Goal: Answer question/provide support: Share knowledge or assist other users

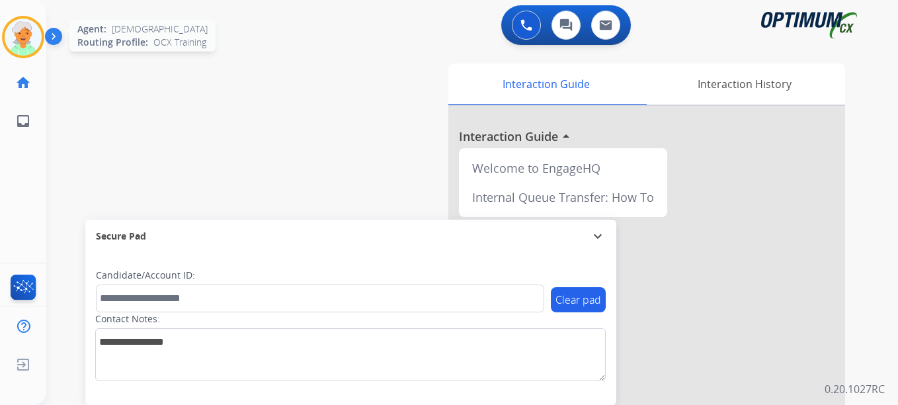
click at [30, 44] on img at bounding box center [23, 37] width 37 height 37
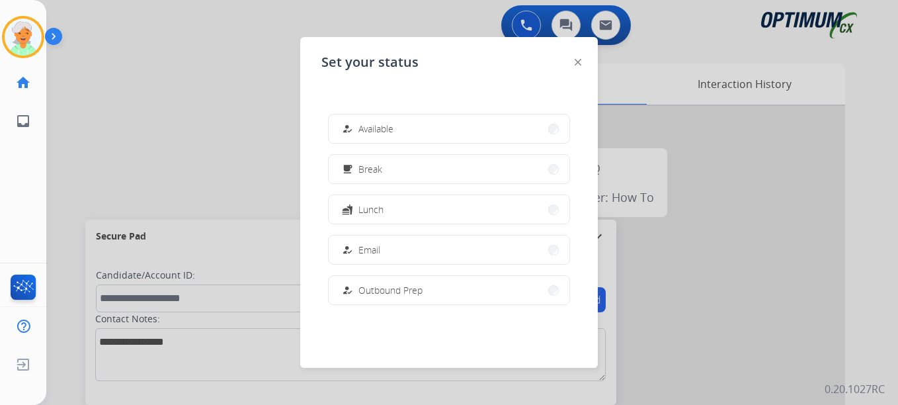
click at [162, 175] on div at bounding box center [449, 202] width 898 height 405
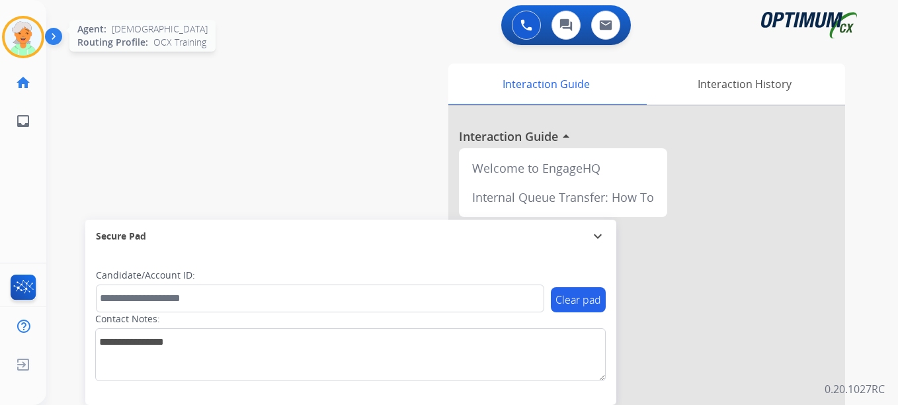
click at [13, 46] on img at bounding box center [23, 37] width 37 height 37
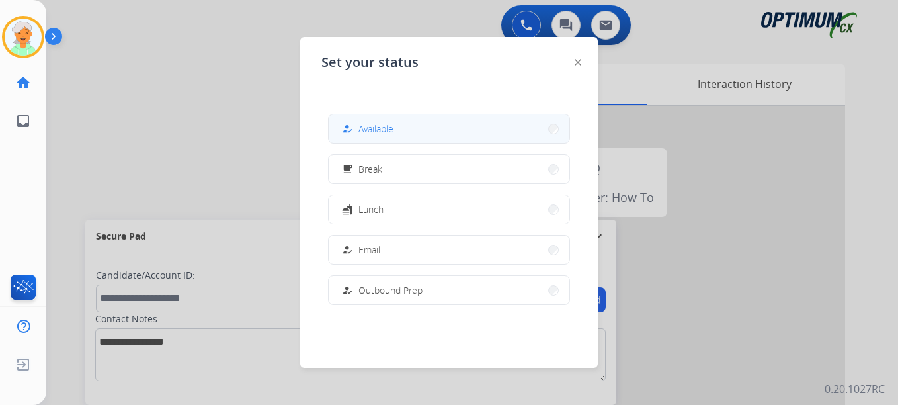
click at [393, 126] on span "Available" at bounding box center [376, 129] width 35 height 14
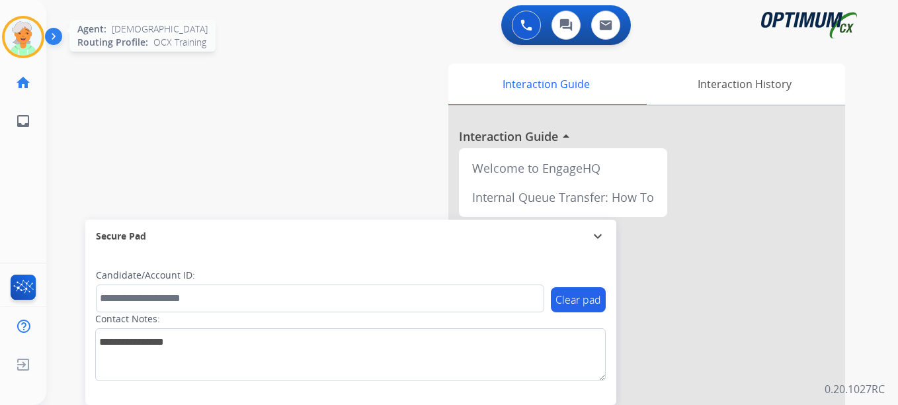
click at [21, 22] on img at bounding box center [23, 37] width 37 height 37
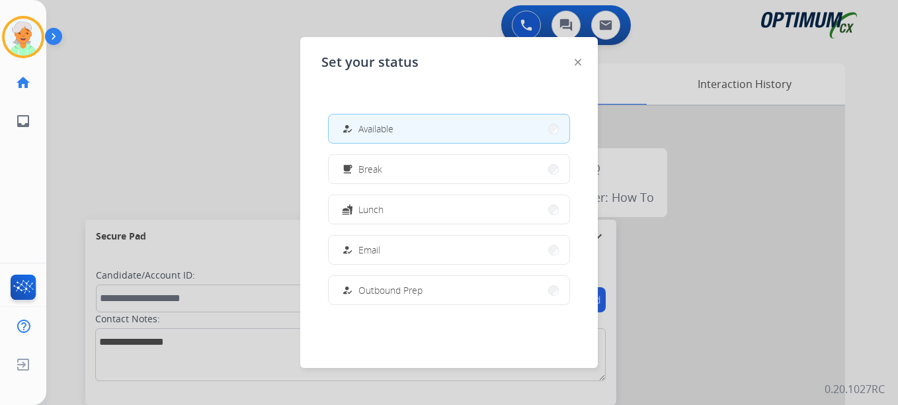
click at [391, 132] on span "Available" at bounding box center [376, 129] width 35 height 14
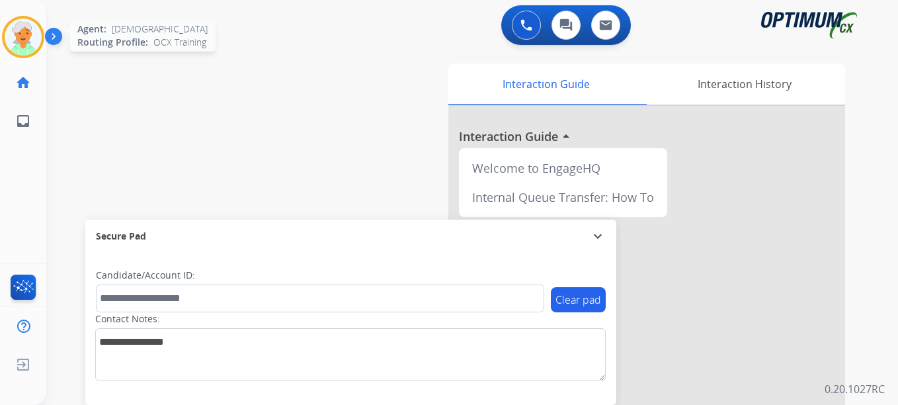
click at [34, 34] on img at bounding box center [23, 37] width 37 height 37
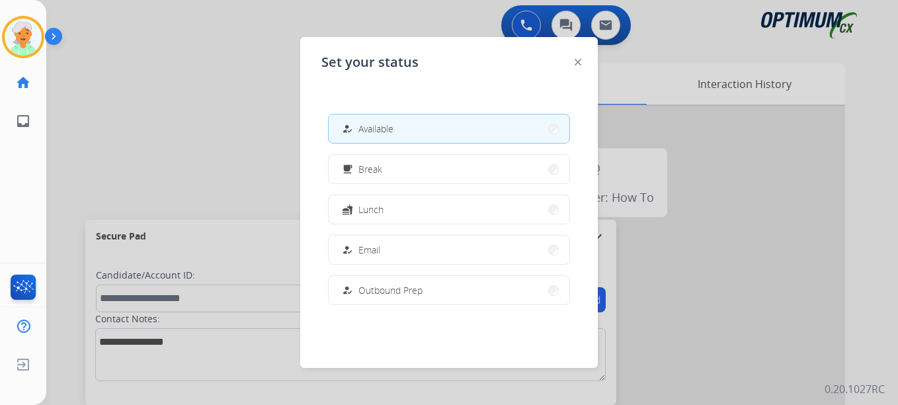
click at [380, 123] on span "Available" at bounding box center [376, 129] width 35 height 14
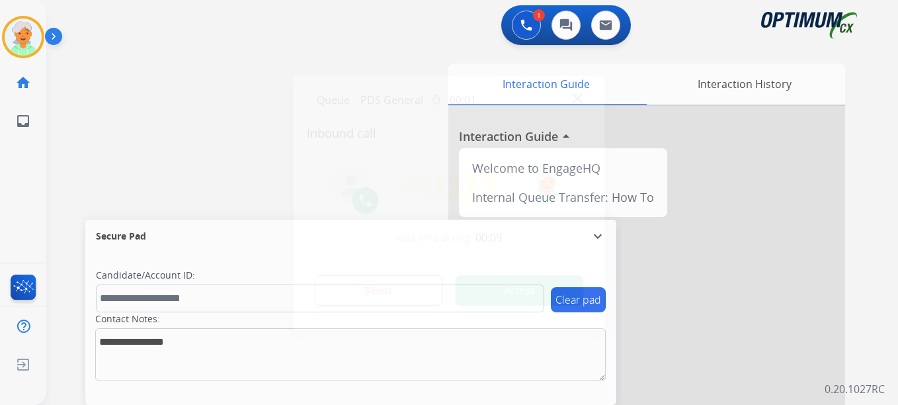
click at [534, 294] on button "Accept" at bounding box center [520, 290] width 128 height 30
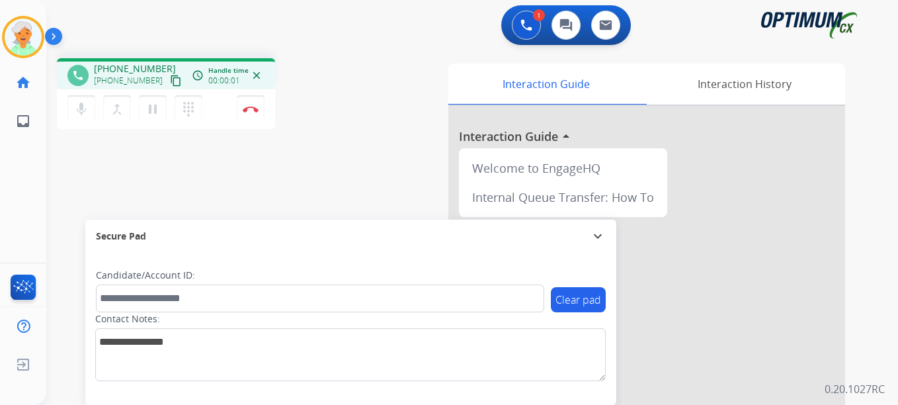
click at [170, 84] on mat-icon "content_copy" at bounding box center [176, 81] width 12 height 12
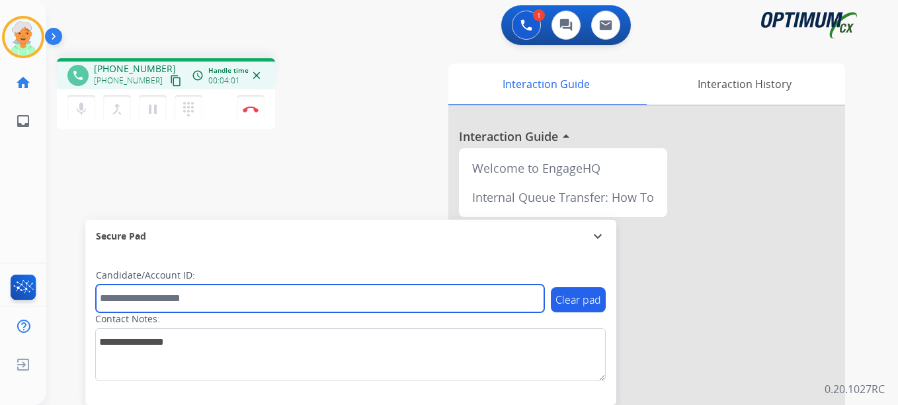
click at [163, 299] on input "text" at bounding box center [320, 298] width 449 height 28
paste input "*******"
type input "*******"
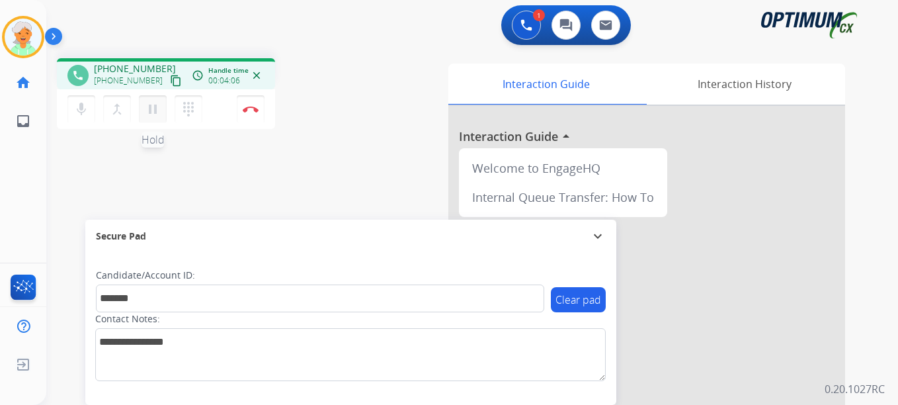
click at [161, 108] on button "pause Hold" at bounding box center [153, 109] width 28 height 28
click at [249, 112] on button "Disconnect" at bounding box center [251, 109] width 28 height 28
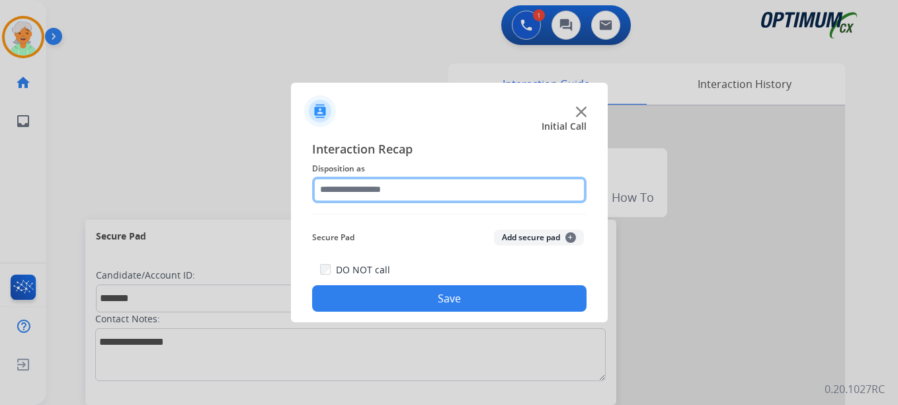
click at [379, 191] on input "text" at bounding box center [449, 190] width 275 height 26
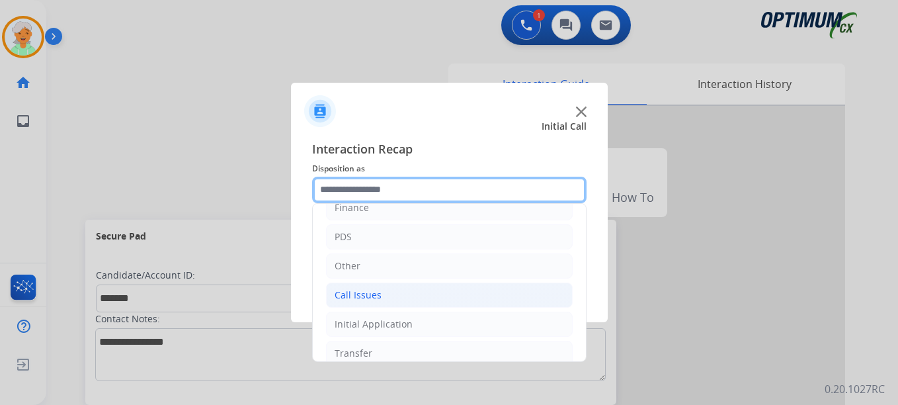
scroll to position [24, 0]
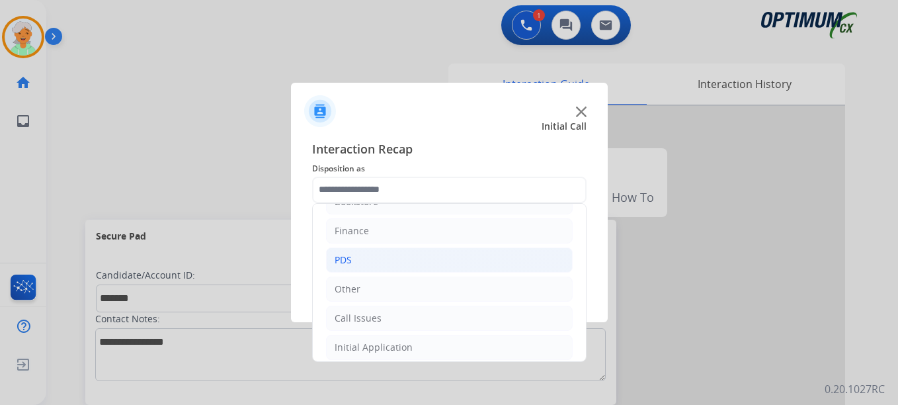
click at [366, 255] on li "PDS" at bounding box center [449, 259] width 247 height 25
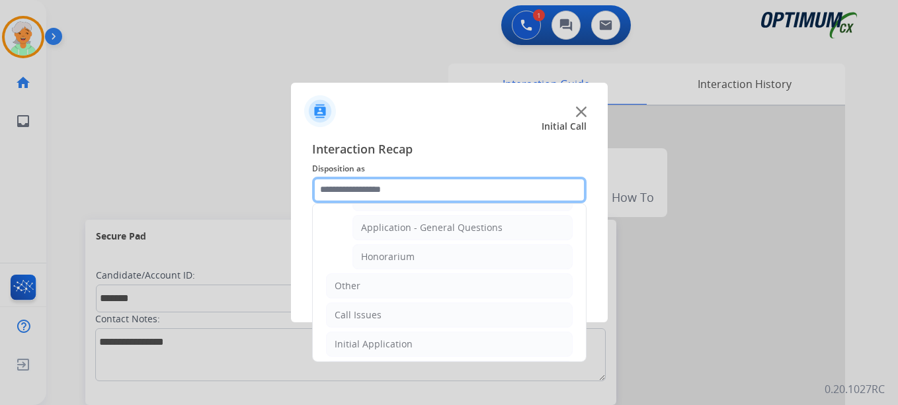
scroll to position [421, 0]
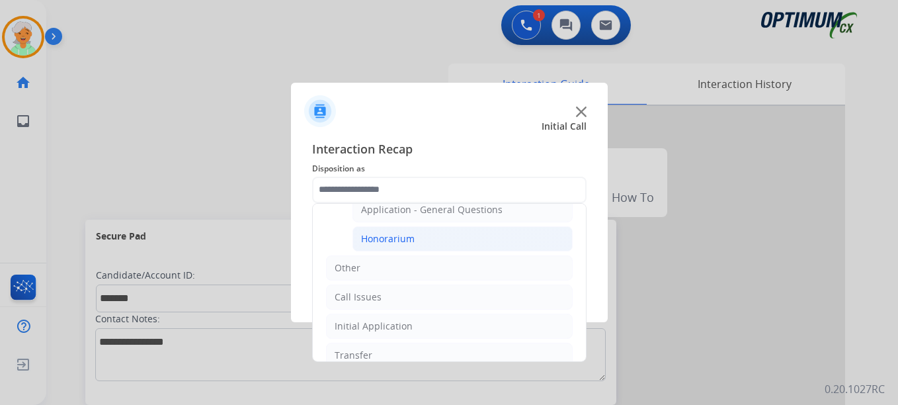
click at [414, 232] on li "Honorarium" at bounding box center [463, 238] width 220 height 25
type input "**********"
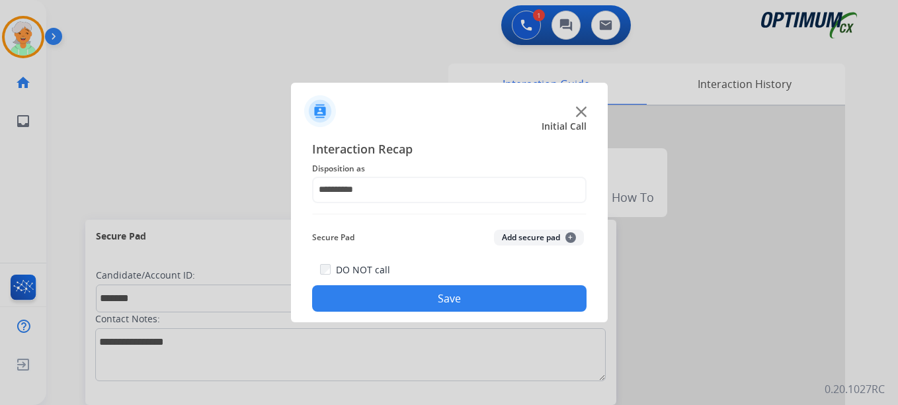
click at [453, 301] on button "Save" at bounding box center [449, 298] width 275 height 26
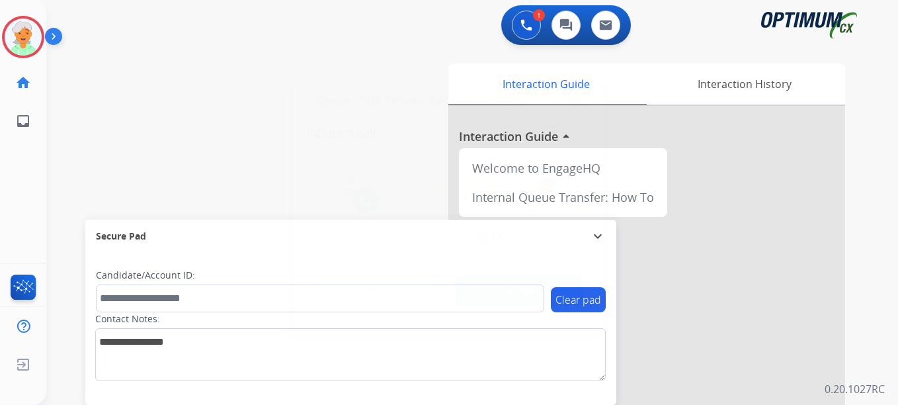
click at [513, 282] on button "Accept" at bounding box center [520, 290] width 128 height 30
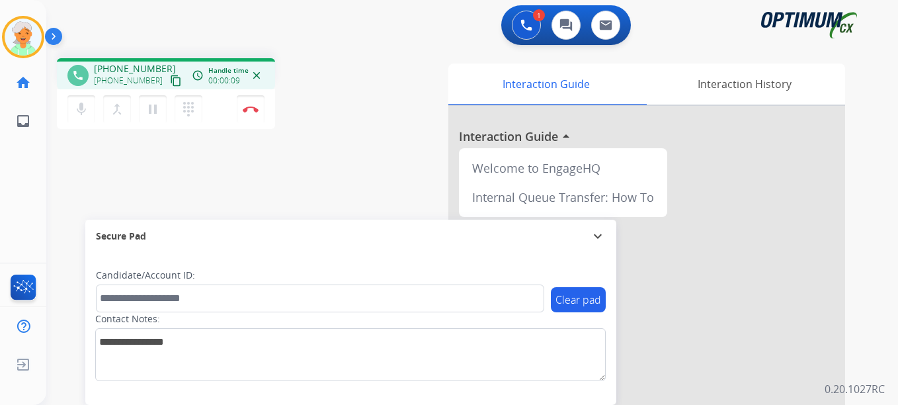
click at [168, 88] on button "content_copy" at bounding box center [176, 81] width 16 height 16
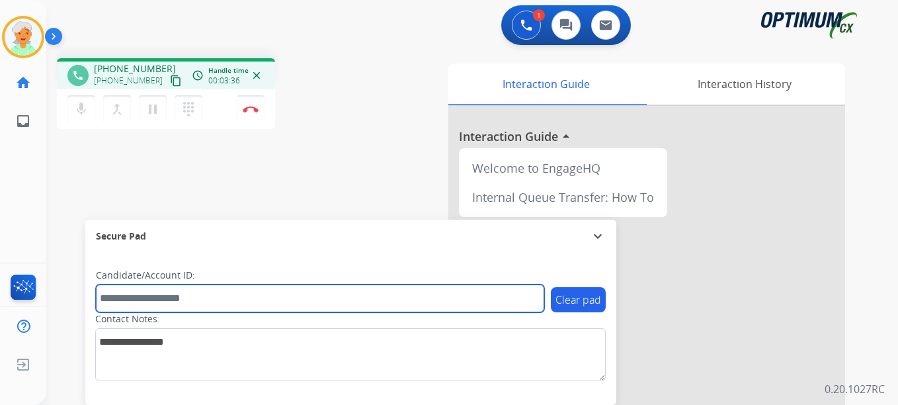
click at [162, 292] on input "text" at bounding box center [320, 298] width 449 height 28
paste input "*******"
type input "*******"
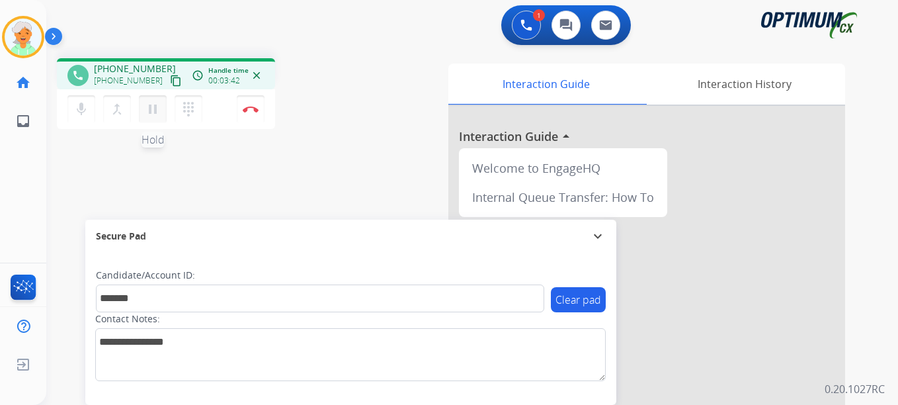
click at [153, 108] on mat-icon "pause" at bounding box center [153, 109] width 16 height 16
click at [257, 110] on img at bounding box center [251, 109] width 16 height 7
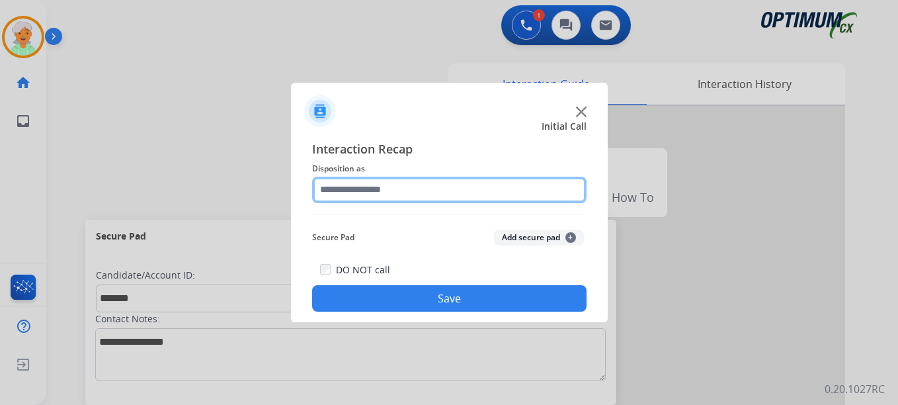
click at [394, 185] on input "text" at bounding box center [449, 190] width 275 height 26
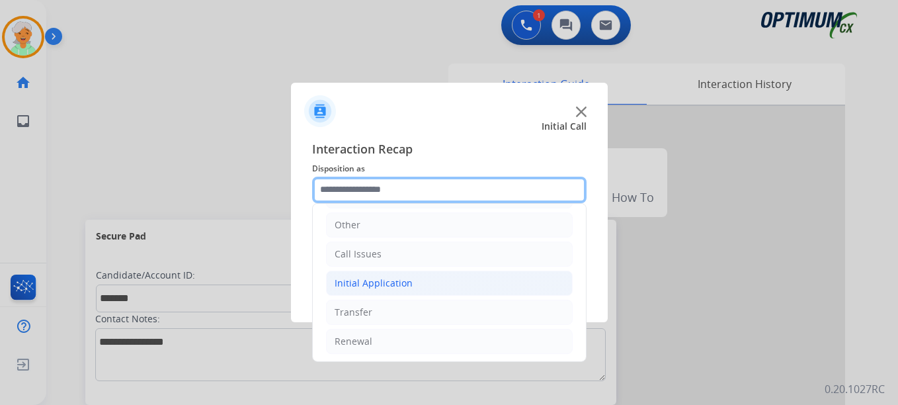
scroll to position [90, 0]
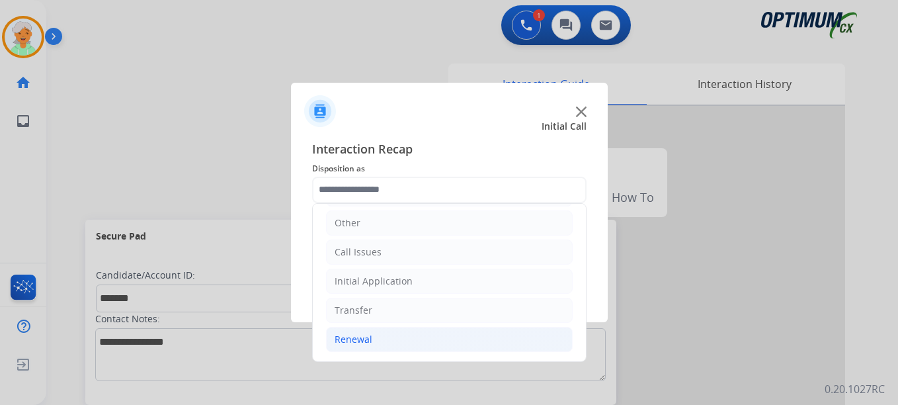
click at [395, 343] on li "Renewal" at bounding box center [449, 339] width 247 height 25
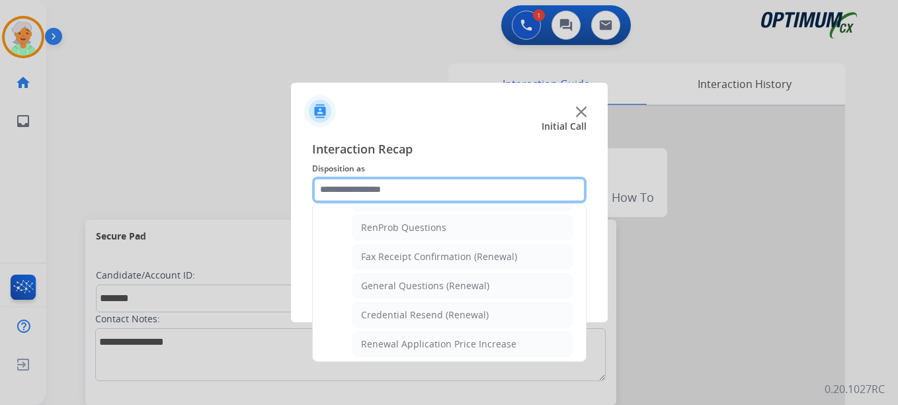
scroll to position [355, 0]
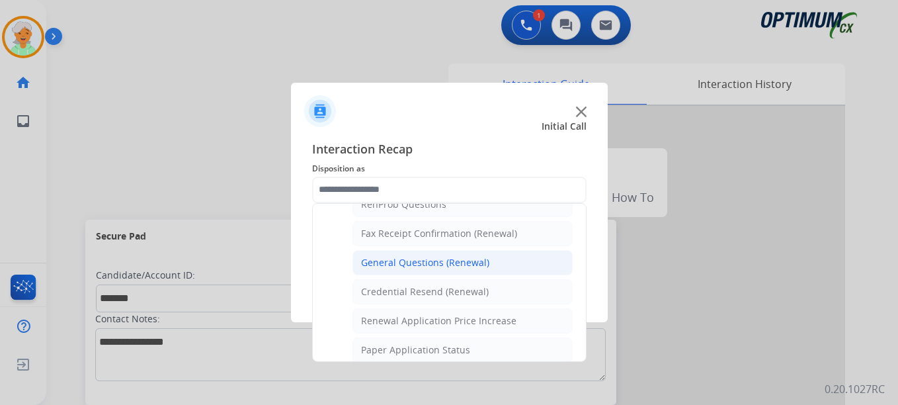
click at [410, 260] on div "General Questions (Renewal)" at bounding box center [425, 262] width 128 height 13
type input "**********"
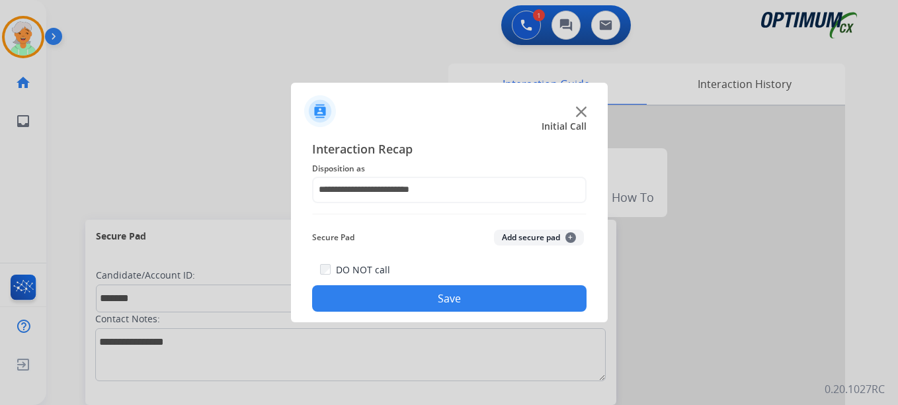
click at [440, 302] on button "Save" at bounding box center [449, 298] width 275 height 26
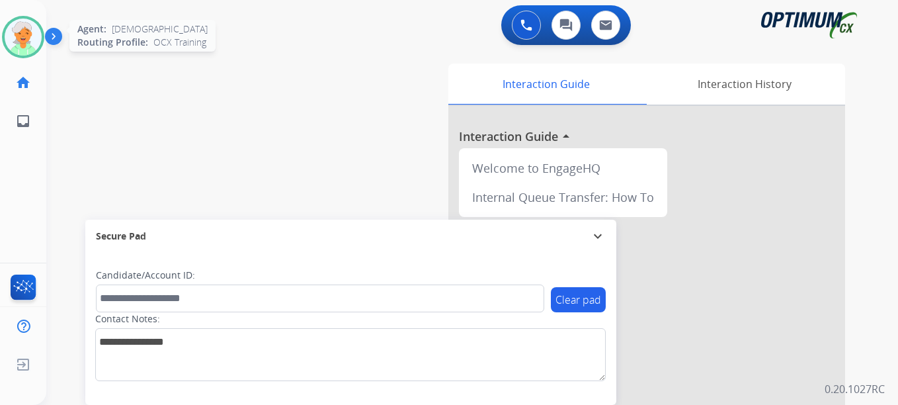
click at [21, 52] on img at bounding box center [23, 37] width 37 height 37
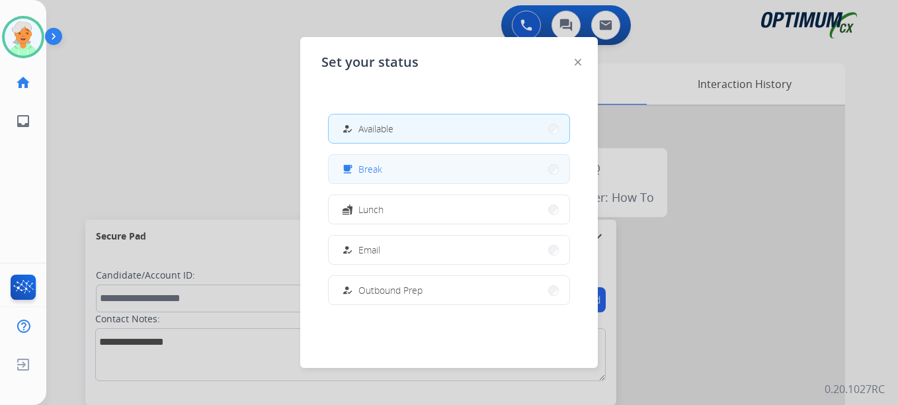
click at [382, 178] on button "free_breakfast Break" at bounding box center [449, 169] width 241 height 28
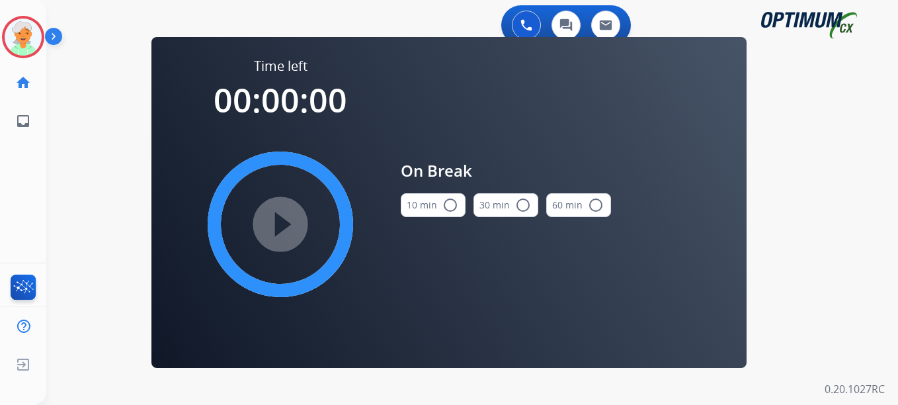
click at [450, 205] on mat-icon "radio_button_unchecked" at bounding box center [451, 205] width 16 height 16
click at [288, 231] on mat-icon "play_circle_filled" at bounding box center [281, 224] width 16 height 16
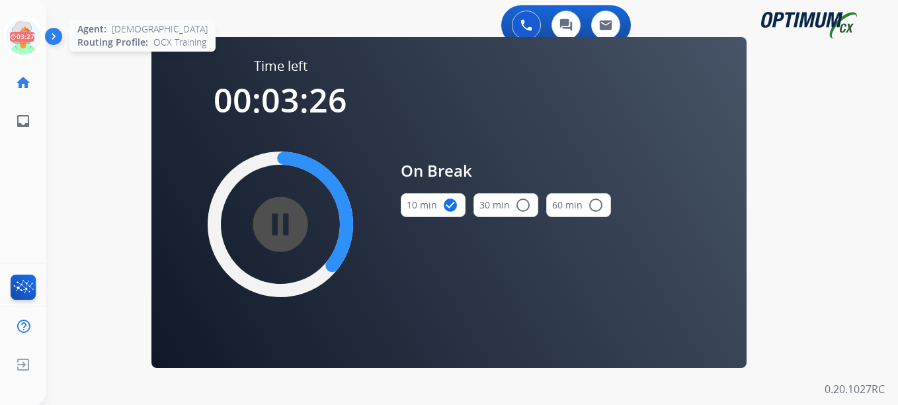
click at [32, 48] on icon at bounding box center [23, 37] width 43 height 43
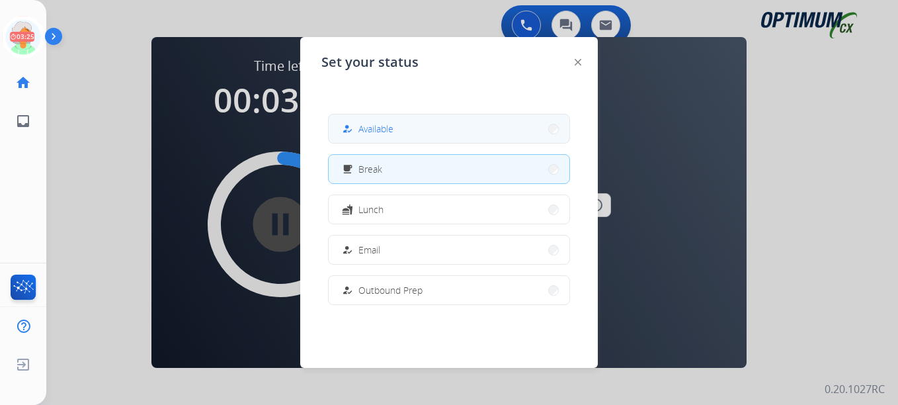
click at [367, 122] on span "Available" at bounding box center [376, 129] width 35 height 14
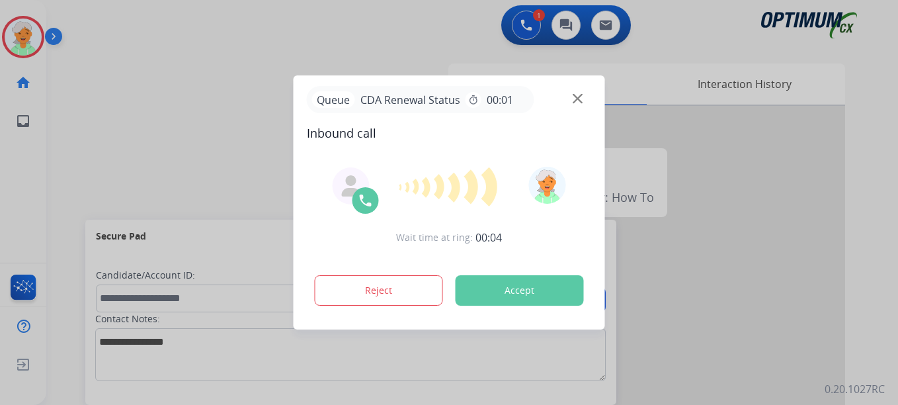
click at [553, 283] on button "Accept" at bounding box center [520, 290] width 128 height 30
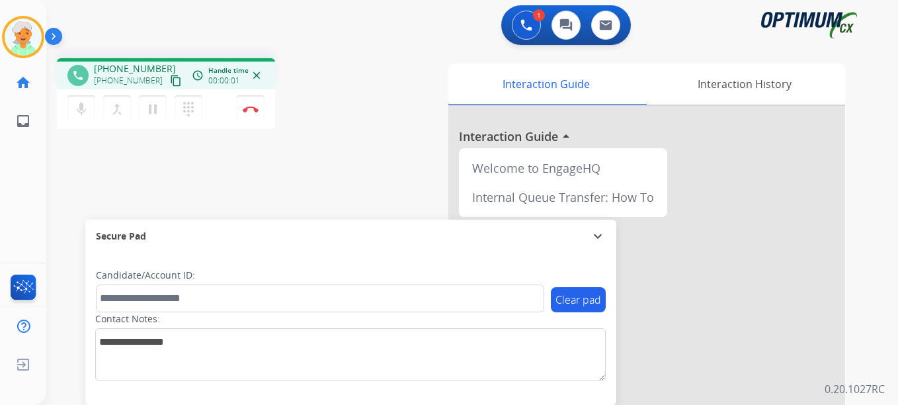
click at [170, 81] on mat-icon "content_copy" at bounding box center [176, 81] width 12 height 12
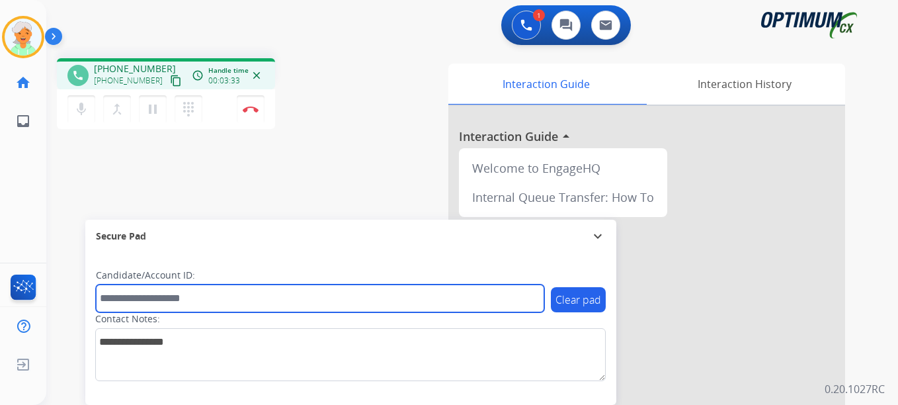
click at [155, 296] on input "text" at bounding box center [320, 298] width 449 height 28
paste input "*******"
type input "*******"
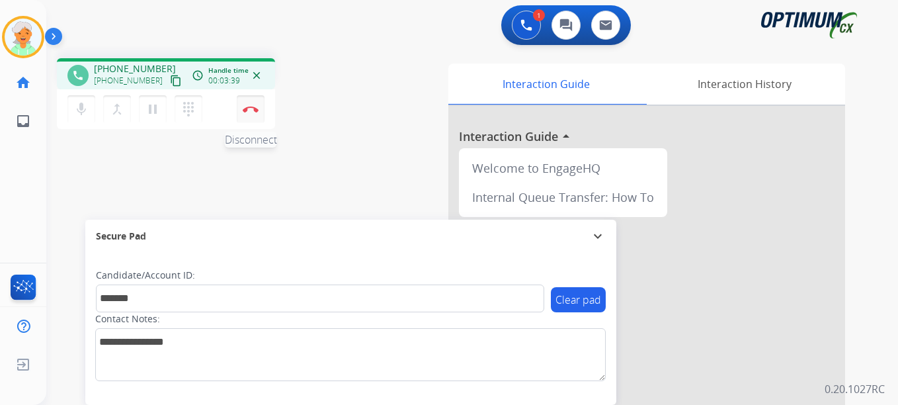
click at [249, 115] on button "Disconnect" at bounding box center [251, 109] width 28 height 28
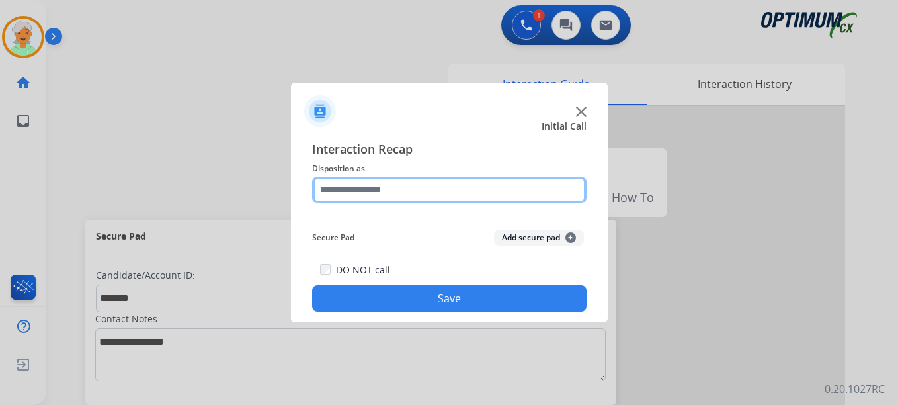
click at [420, 190] on input "text" at bounding box center [449, 190] width 275 height 26
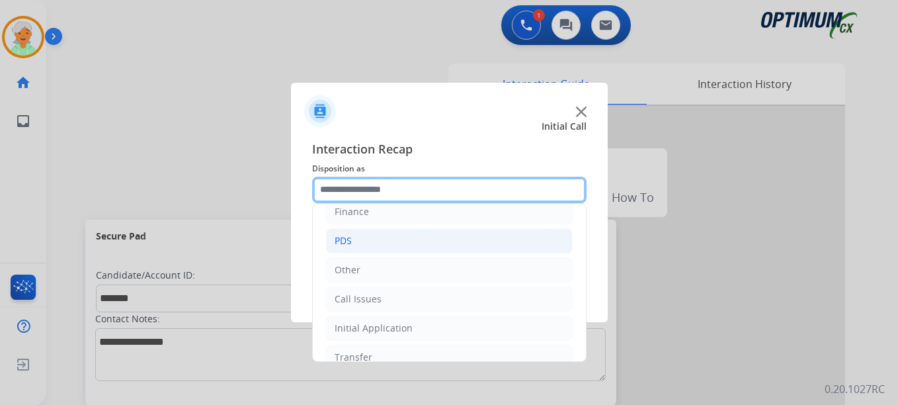
scroll to position [90, 0]
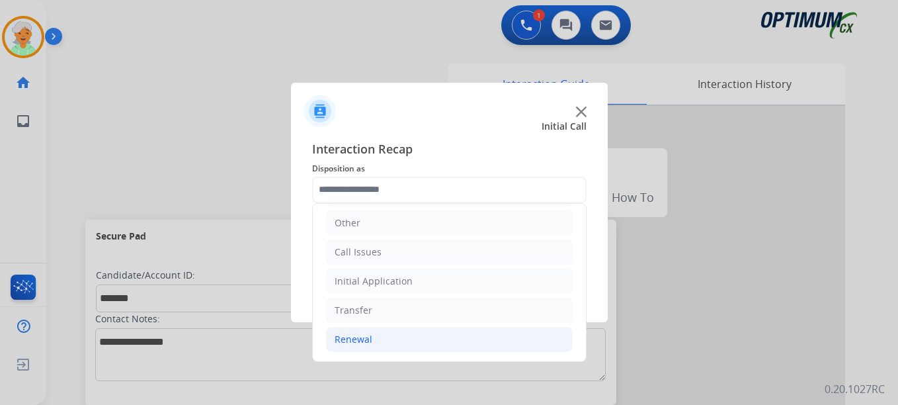
click at [377, 331] on li "Renewal" at bounding box center [449, 339] width 247 height 25
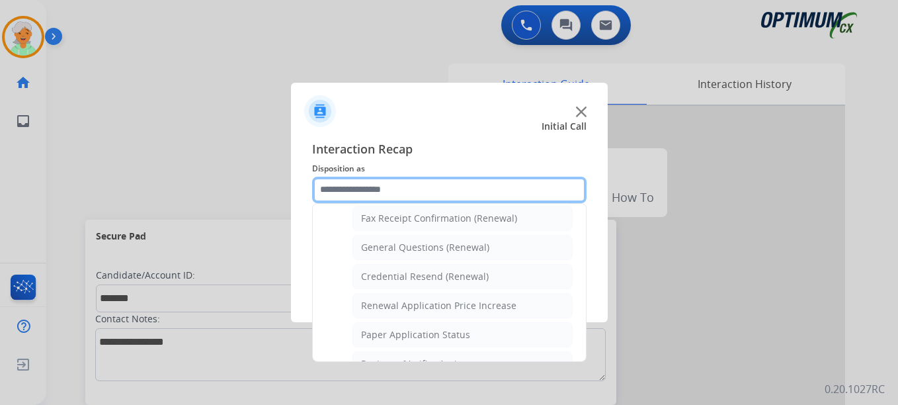
scroll to position [355, 0]
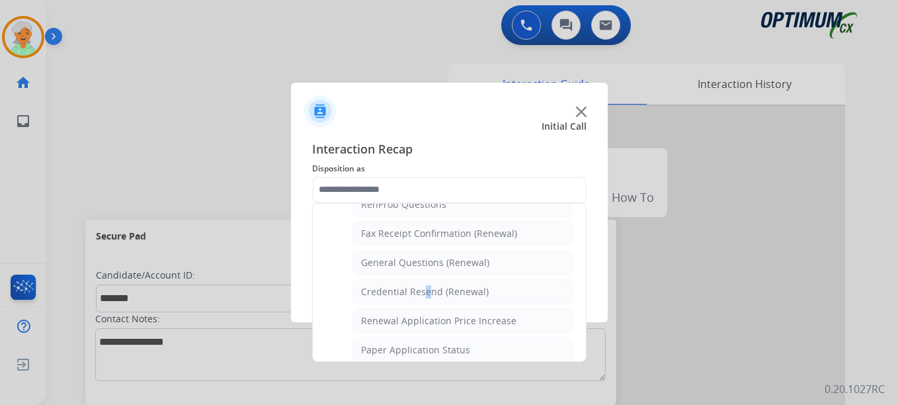
click at [420, 278] on ul "Names Change Questions/Assistance (Renewal) Extend Deadline (Renewal) Applicati…" at bounding box center [449, 299] width 247 height 417
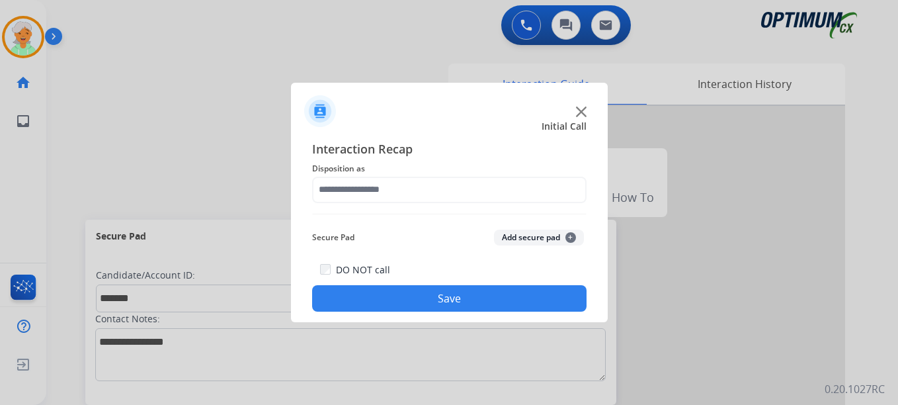
drag, startPoint x: 420, startPoint y: 278, endPoint x: 423, endPoint y: 267, distance: 11.7
click at [423, 267] on div "DO NOT call Save" at bounding box center [449, 286] width 275 height 50
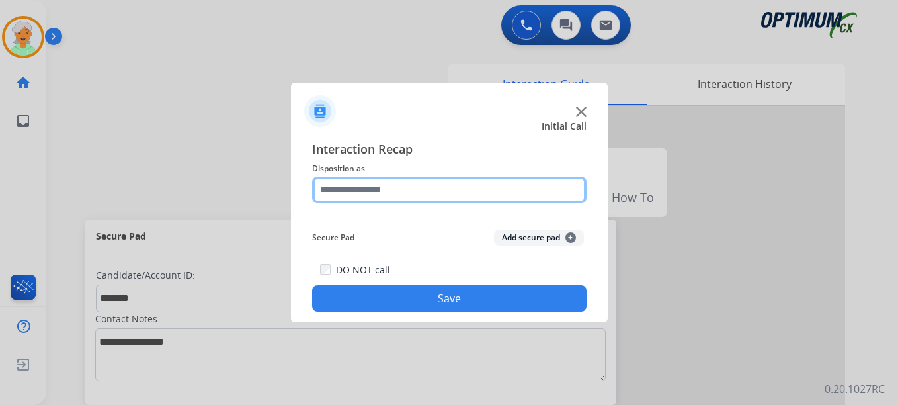
click at [427, 193] on input "text" at bounding box center [449, 190] width 275 height 26
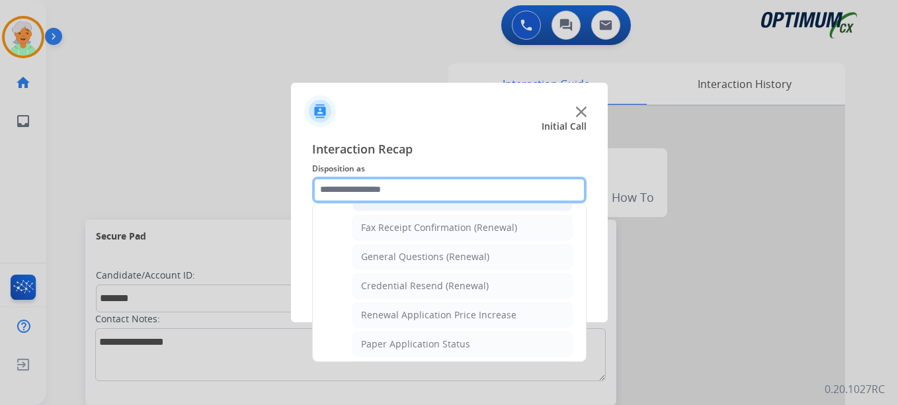
scroll to position [397, 0]
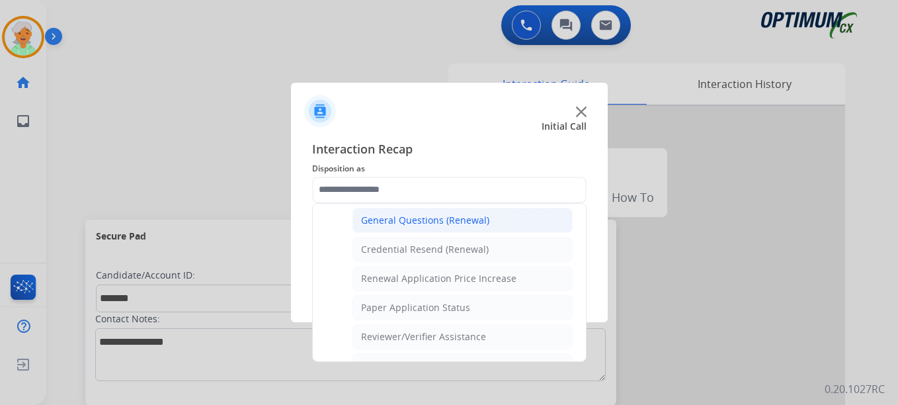
click at [410, 226] on div "General Questions (Renewal)" at bounding box center [425, 220] width 128 height 13
type input "**********"
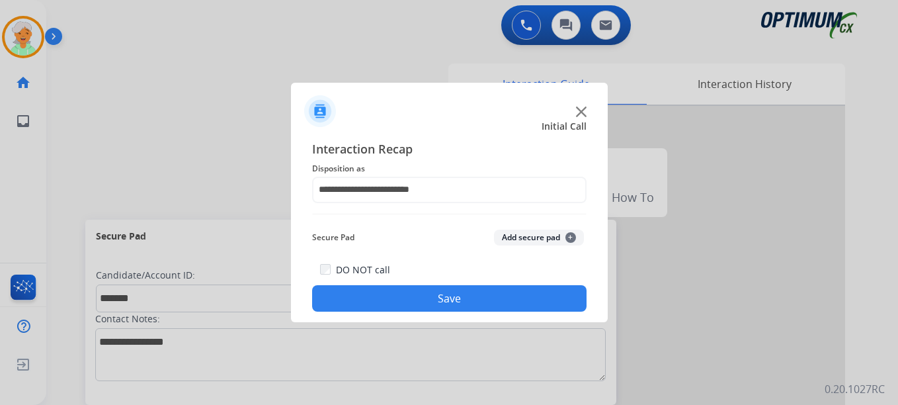
click at [417, 294] on button "Save" at bounding box center [449, 298] width 275 height 26
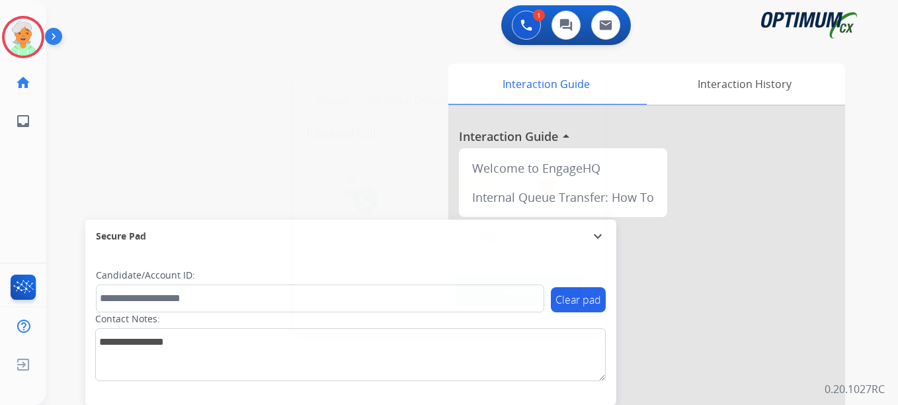
click at [568, 282] on button "Accept" at bounding box center [520, 290] width 128 height 30
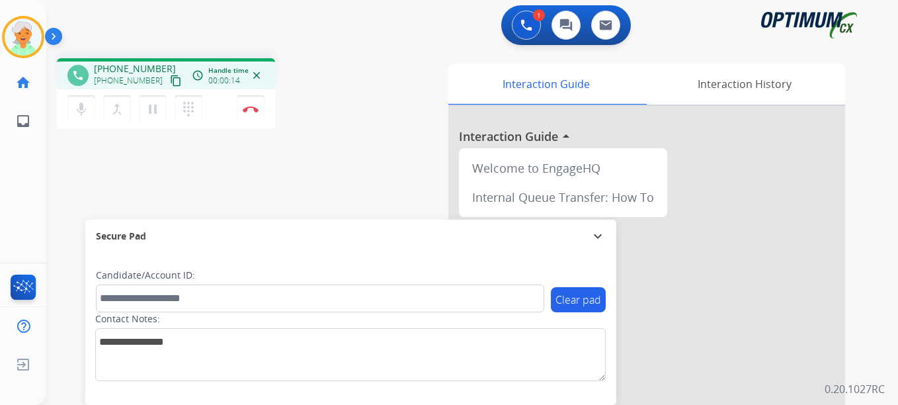
click at [170, 82] on mat-icon "content_copy" at bounding box center [176, 81] width 12 height 12
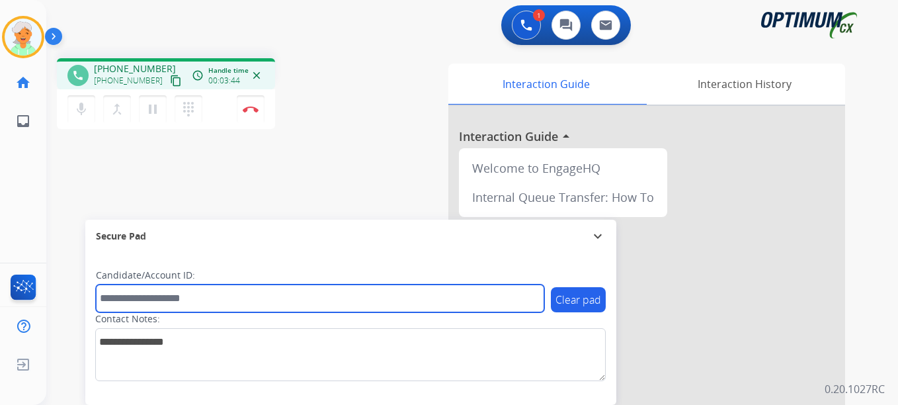
click at [142, 291] on input "text" at bounding box center [320, 298] width 449 height 28
paste input "*******"
type input "*******"
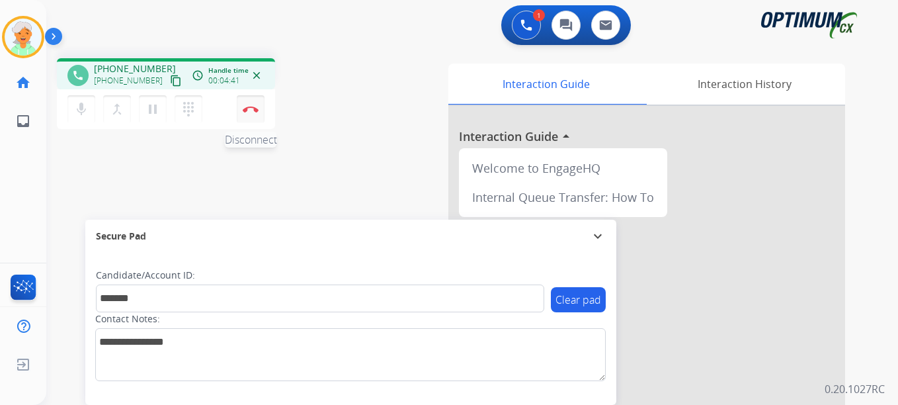
click at [255, 117] on button "Disconnect" at bounding box center [251, 109] width 28 height 28
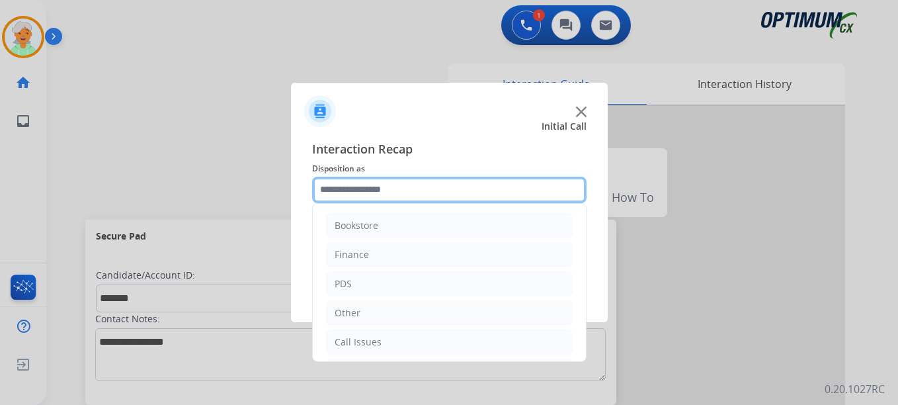
click at [414, 198] on input "text" at bounding box center [449, 190] width 275 height 26
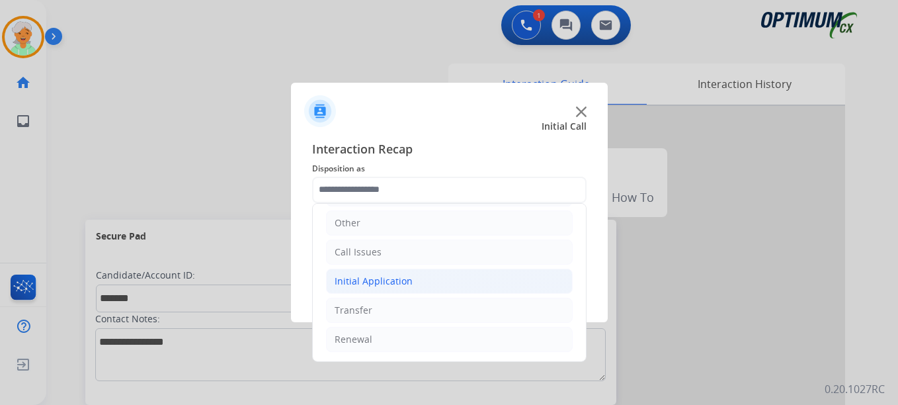
click at [378, 281] on div "Initial Application" at bounding box center [374, 281] width 78 height 13
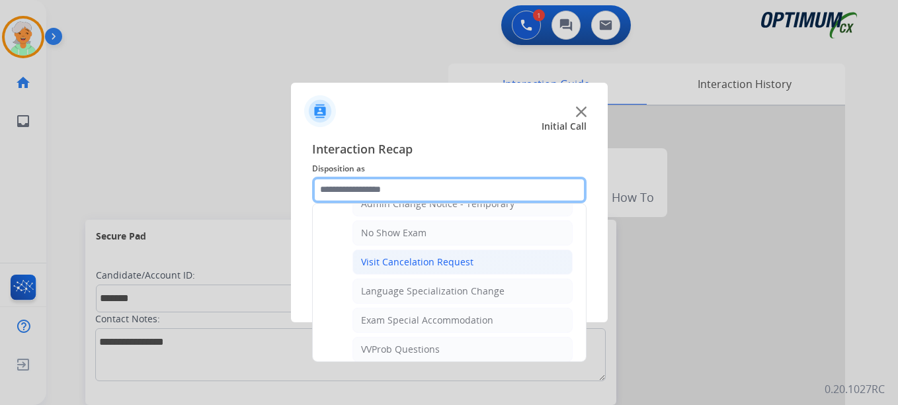
scroll to position [685, 0]
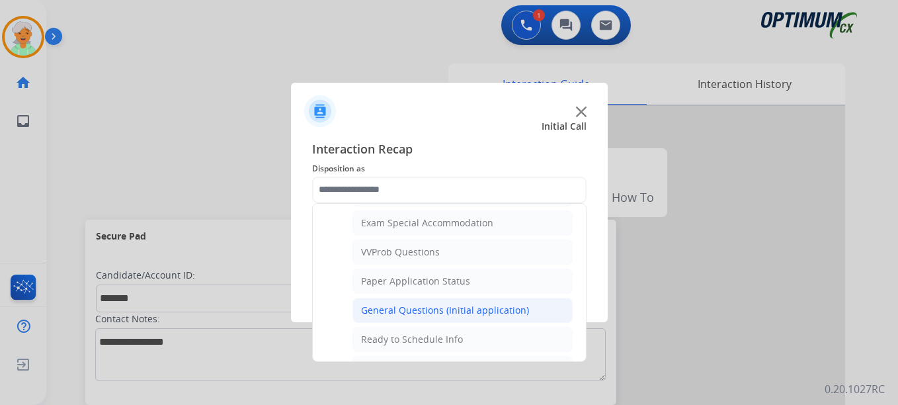
click at [414, 306] on div "General Questions (Initial application)" at bounding box center [445, 310] width 168 height 13
type input "**********"
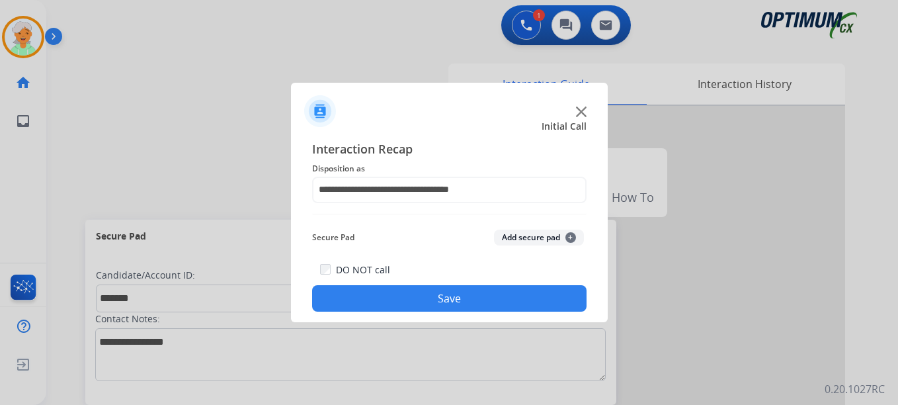
click at [419, 288] on button "Save" at bounding box center [449, 298] width 275 height 26
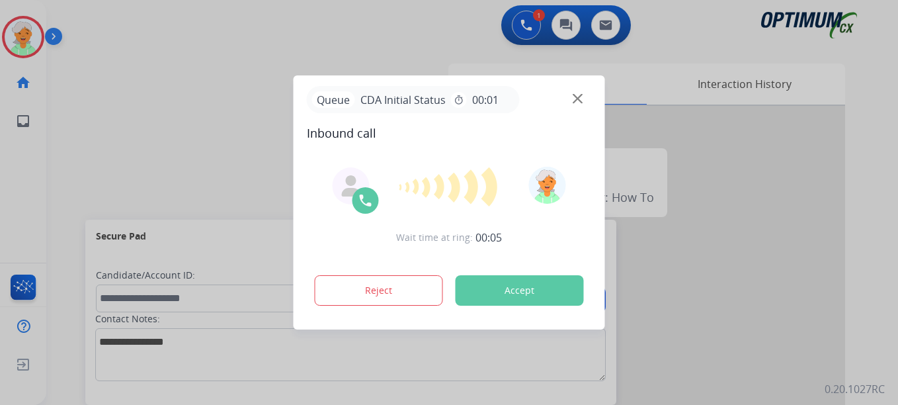
click at [486, 296] on button "Accept" at bounding box center [520, 290] width 128 height 30
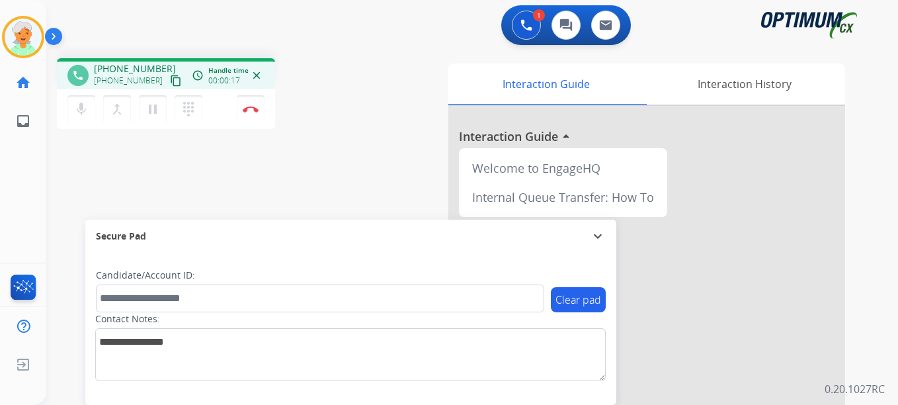
click at [170, 84] on mat-icon "content_copy" at bounding box center [176, 81] width 12 height 12
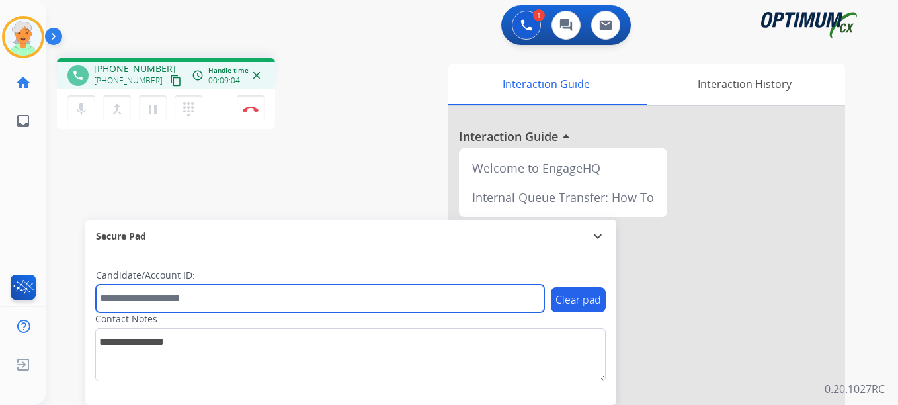
drag, startPoint x: 185, startPoint y: 300, endPoint x: 181, endPoint y: 293, distance: 7.4
click at [184, 300] on input "text" at bounding box center [320, 298] width 449 height 28
paste input "*******"
type input "*******"
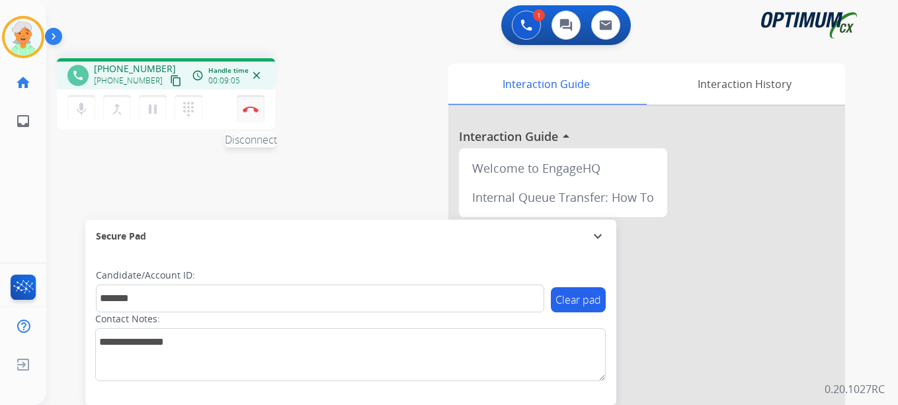
click at [249, 101] on button "Disconnect" at bounding box center [251, 109] width 28 height 28
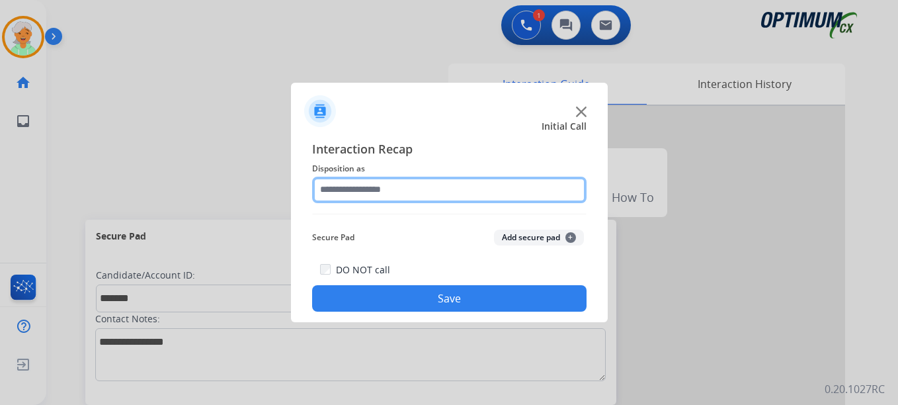
click at [368, 194] on input "text" at bounding box center [449, 190] width 275 height 26
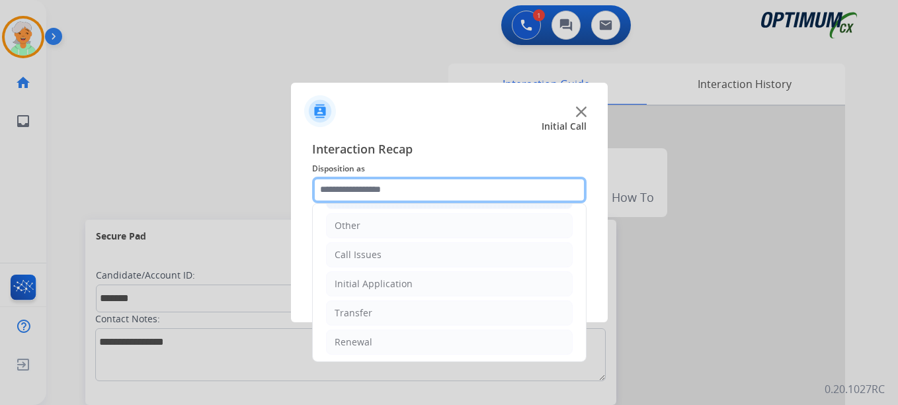
scroll to position [90, 0]
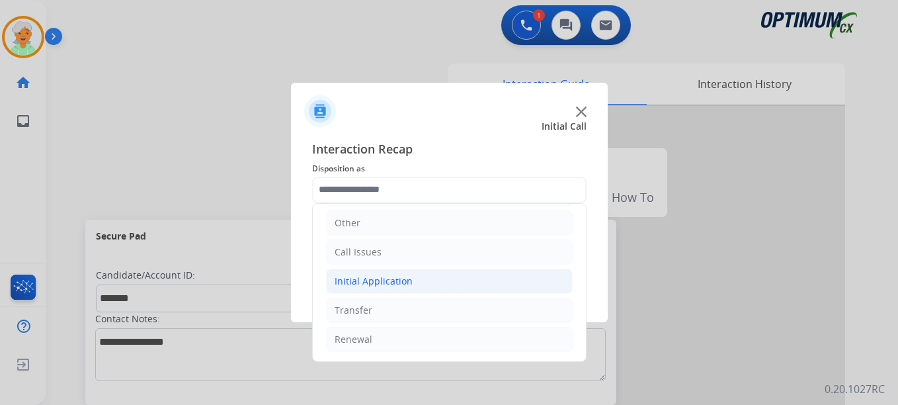
click at [384, 281] on div "Initial Application" at bounding box center [374, 281] width 78 height 13
click at [399, 310] on div "Credential Resend (Initial application)" at bounding box center [444, 310] width 167 height 13
type input "**********"
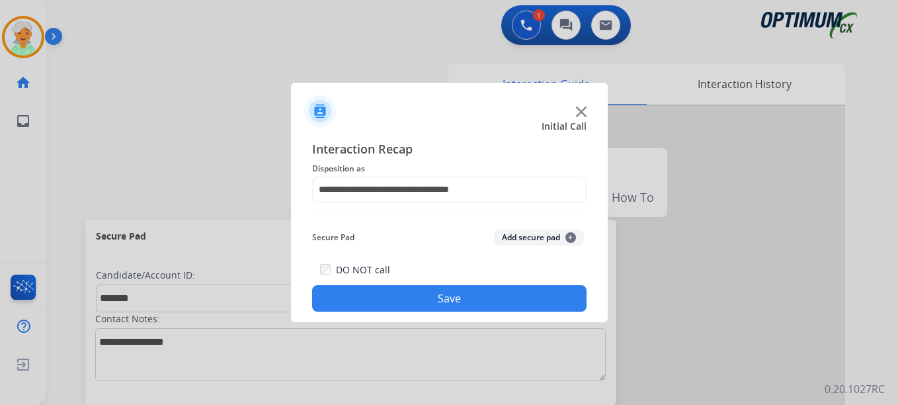
click at [458, 298] on button "Save" at bounding box center [449, 298] width 275 height 26
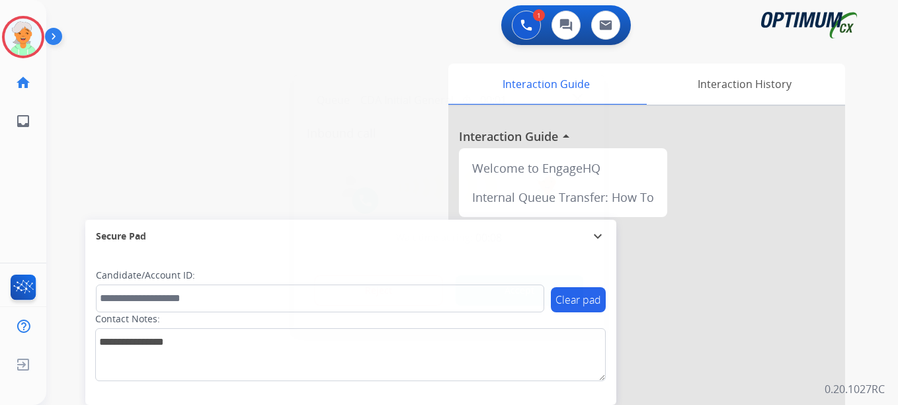
click at [567, 290] on button "Accept" at bounding box center [520, 290] width 128 height 30
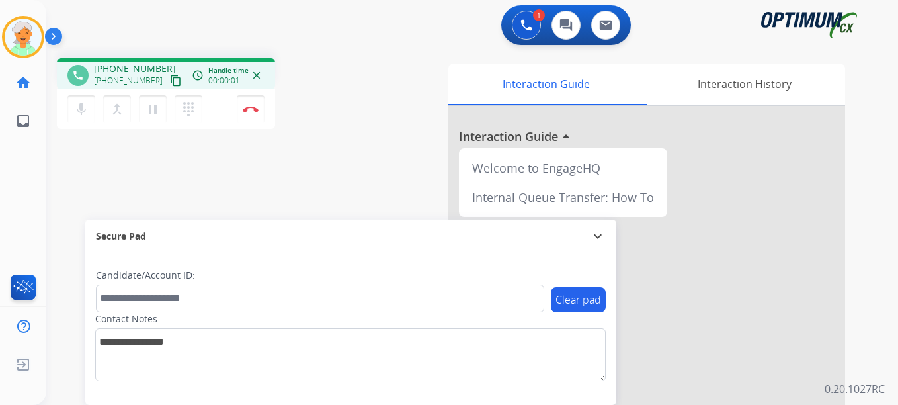
click at [170, 78] on mat-icon "content_copy" at bounding box center [176, 81] width 12 height 12
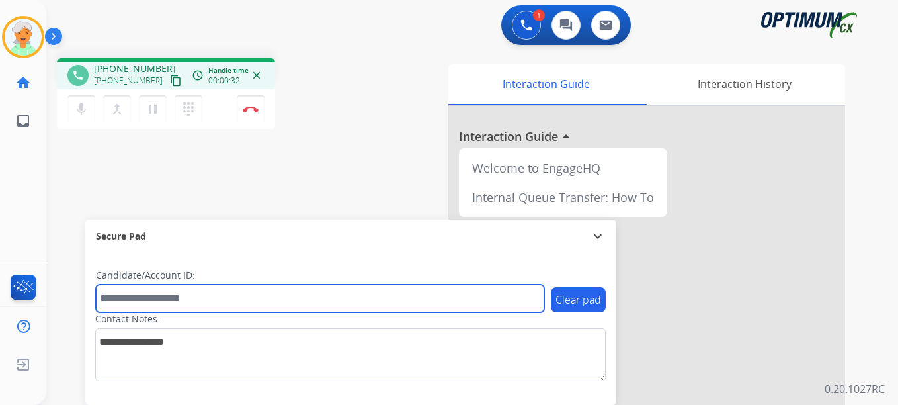
click at [146, 296] on input "text" at bounding box center [320, 298] width 449 height 28
paste input "*******"
type input "*******"
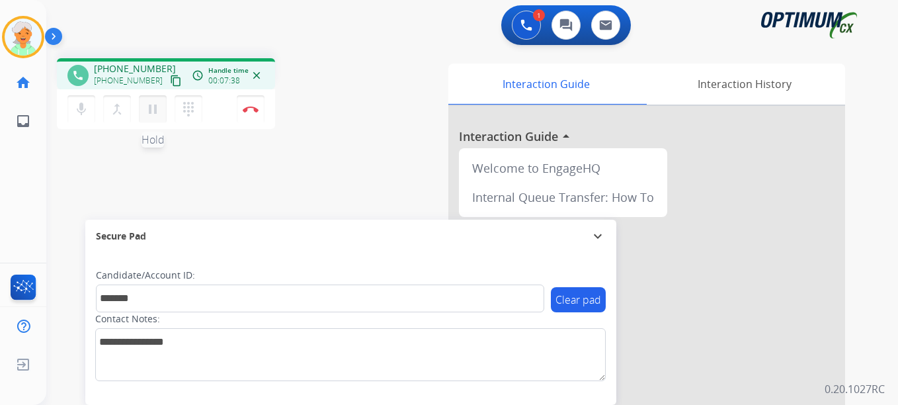
click at [152, 103] on mat-icon "pause" at bounding box center [153, 109] width 16 height 16
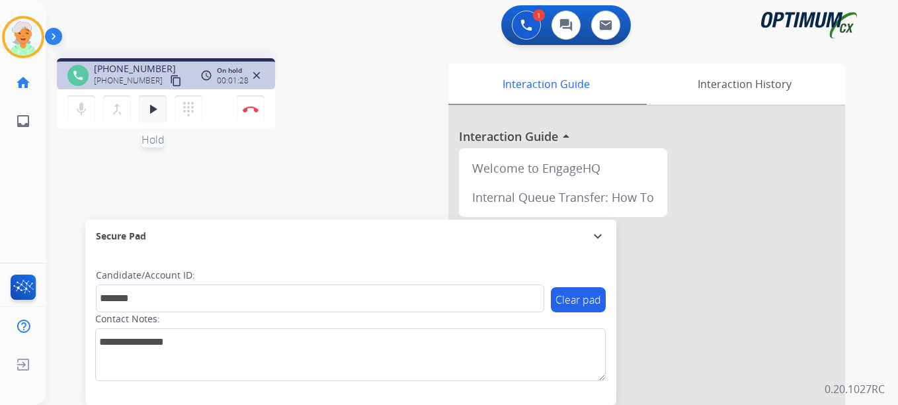
click at [157, 113] on mat-icon "play_arrow" at bounding box center [153, 109] width 16 height 16
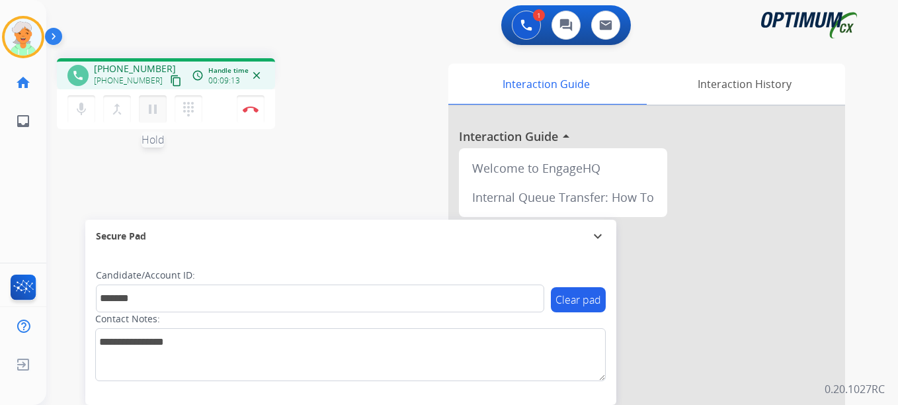
click at [158, 113] on mat-icon "pause" at bounding box center [153, 109] width 16 height 16
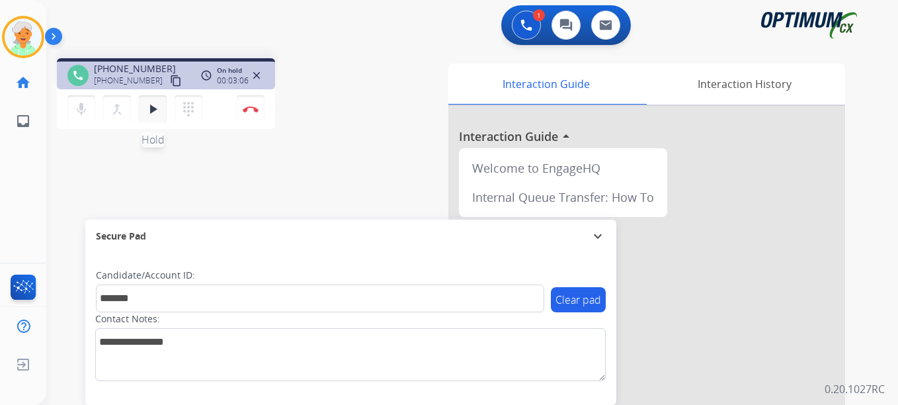
click at [159, 110] on mat-icon "play_arrow" at bounding box center [153, 109] width 16 height 16
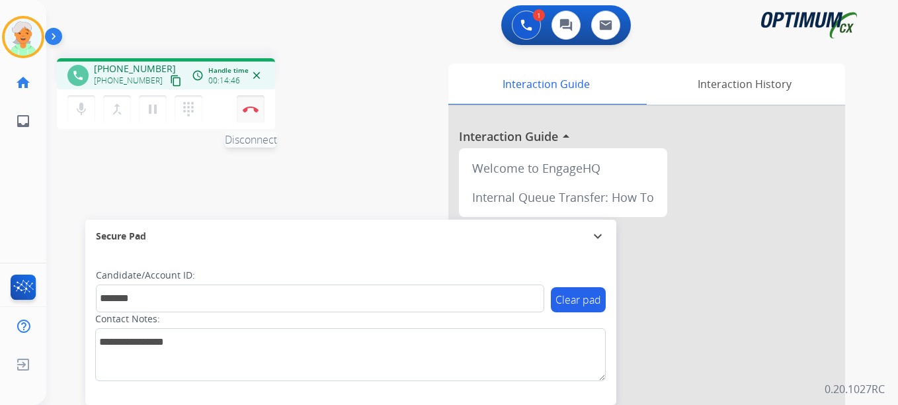
click at [252, 116] on button "Disconnect" at bounding box center [251, 109] width 28 height 28
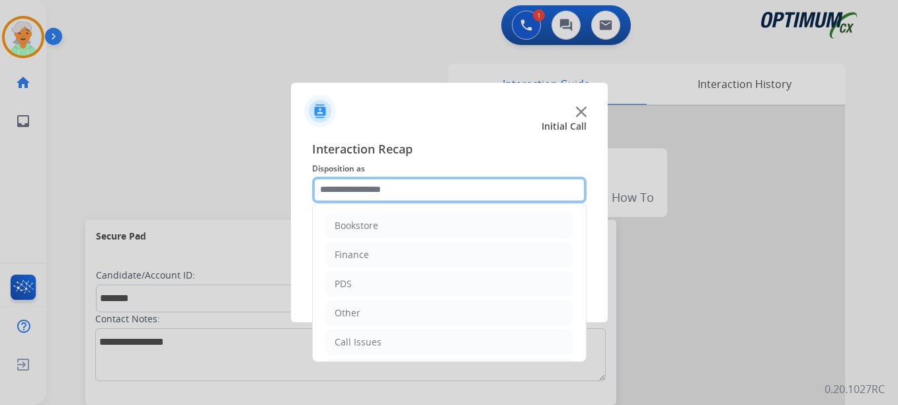
click at [405, 189] on input "text" at bounding box center [449, 190] width 275 height 26
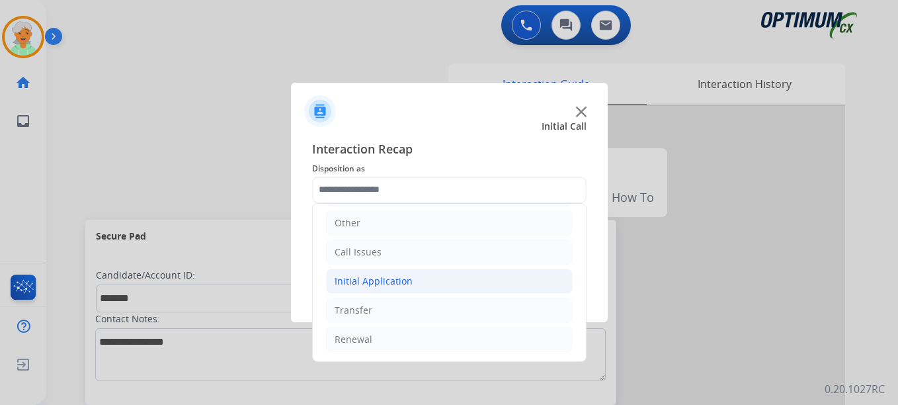
click at [374, 286] on div "Initial Application" at bounding box center [374, 281] width 78 height 13
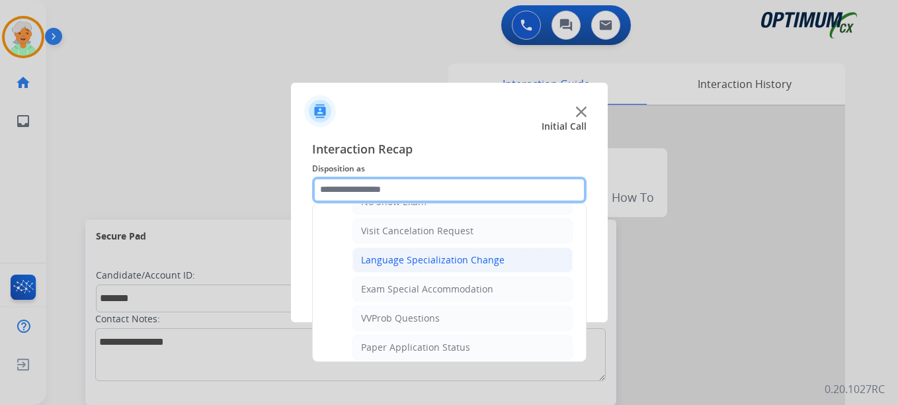
scroll to position [685, 0]
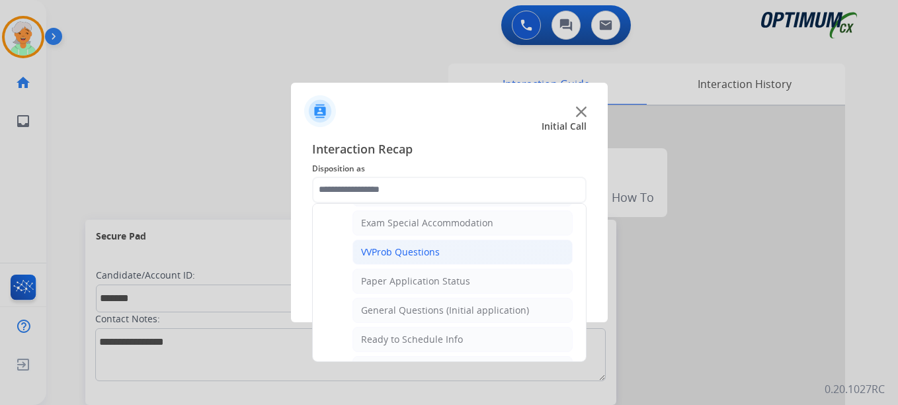
click at [405, 256] on div "VVProb Questions" at bounding box center [400, 251] width 79 height 13
type input "**********"
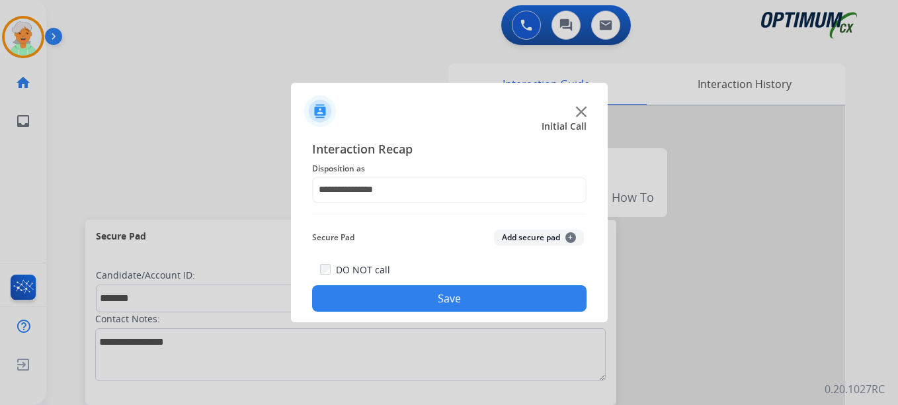
click at [411, 312] on div "DO NOT call Save" at bounding box center [449, 286] width 275 height 50
click at [404, 304] on button "Save" at bounding box center [449, 298] width 275 height 26
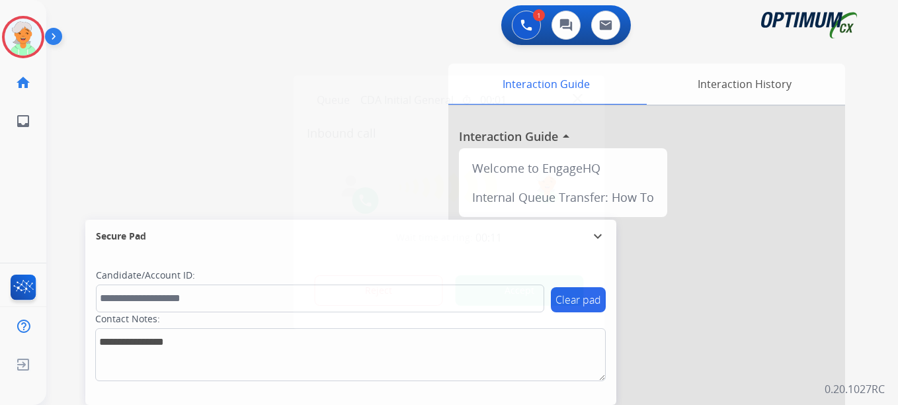
click at [503, 283] on button "Accept" at bounding box center [520, 290] width 128 height 30
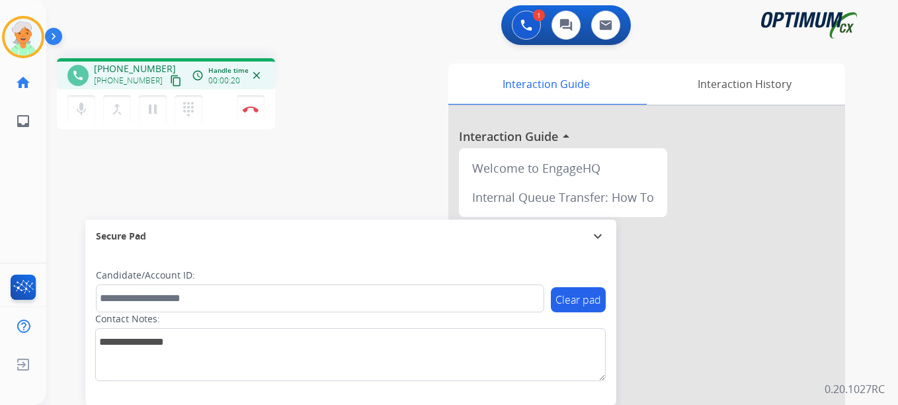
click at [170, 81] on mat-icon "content_copy" at bounding box center [176, 81] width 12 height 12
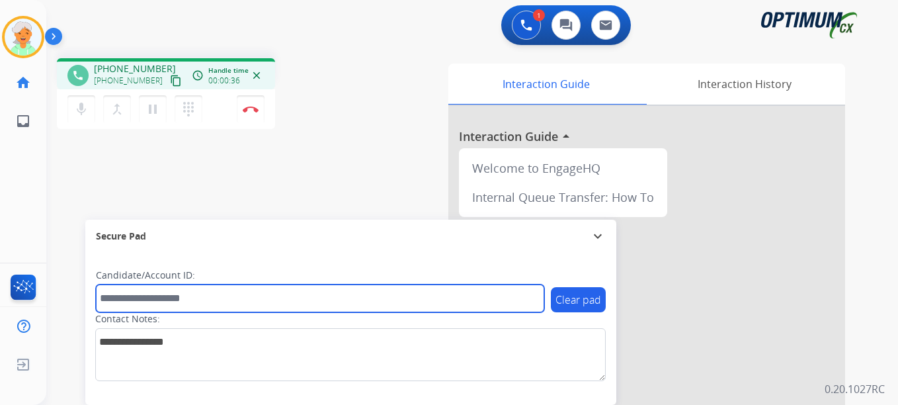
click at [159, 300] on input "text" at bounding box center [320, 298] width 449 height 28
paste input "*******"
type input "*******"
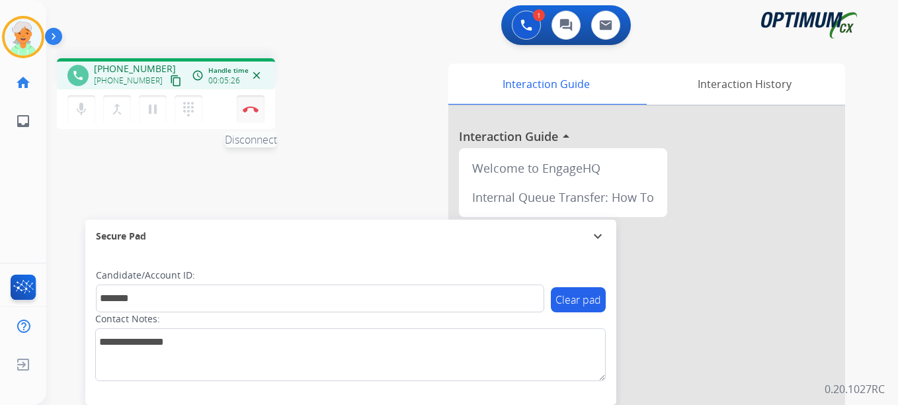
click at [255, 111] on img at bounding box center [251, 109] width 16 height 7
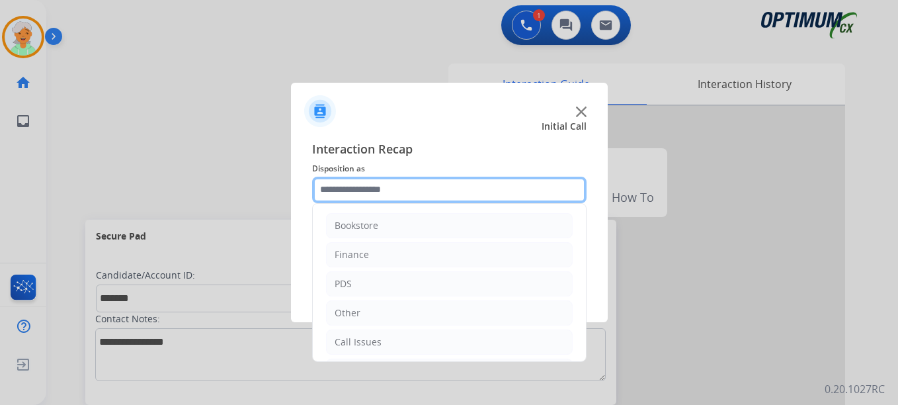
click at [394, 181] on input "text" at bounding box center [449, 190] width 275 height 26
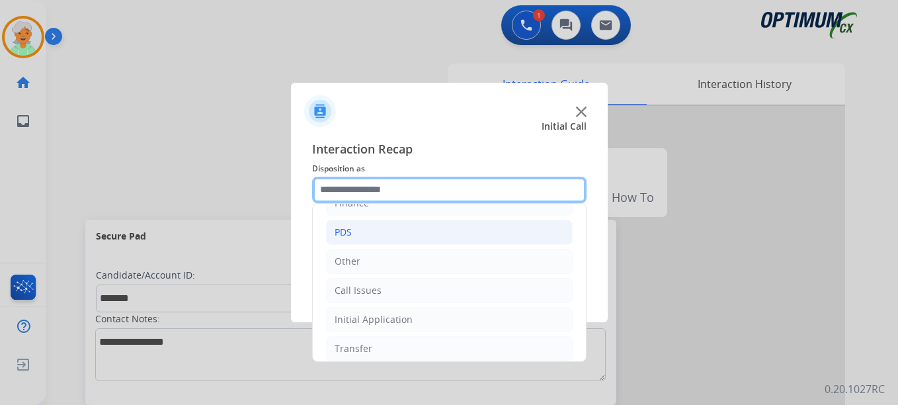
scroll to position [90, 0]
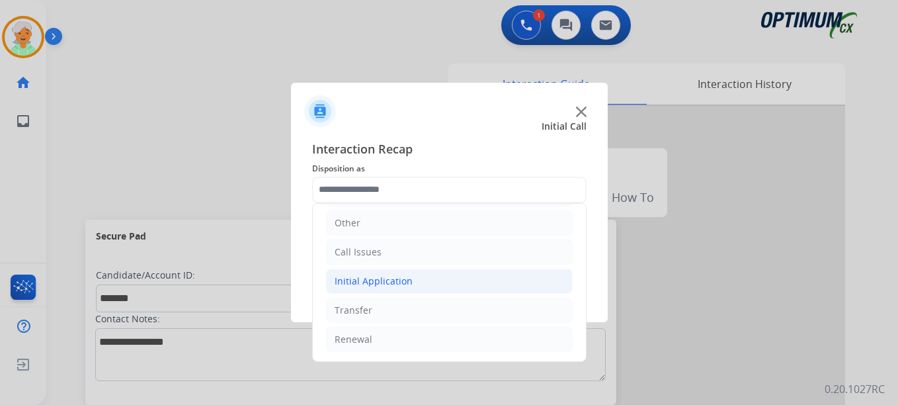
click at [372, 281] on div "Initial Application" at bounding box center [374, 281] width 78 height 13
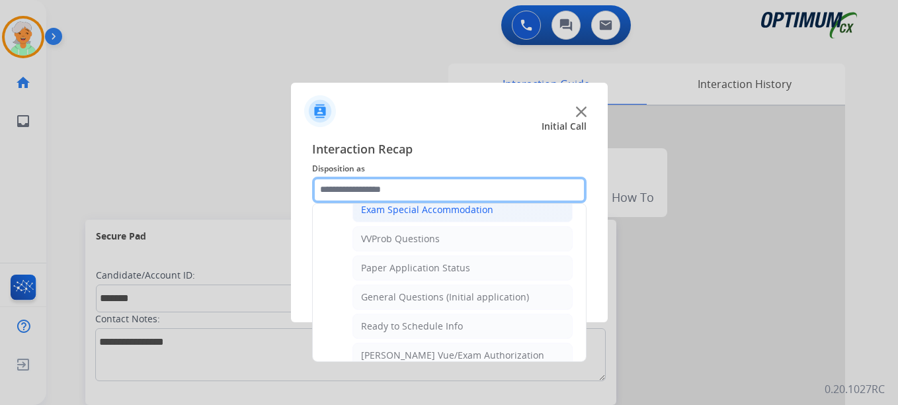
scroll to position [752, 0]
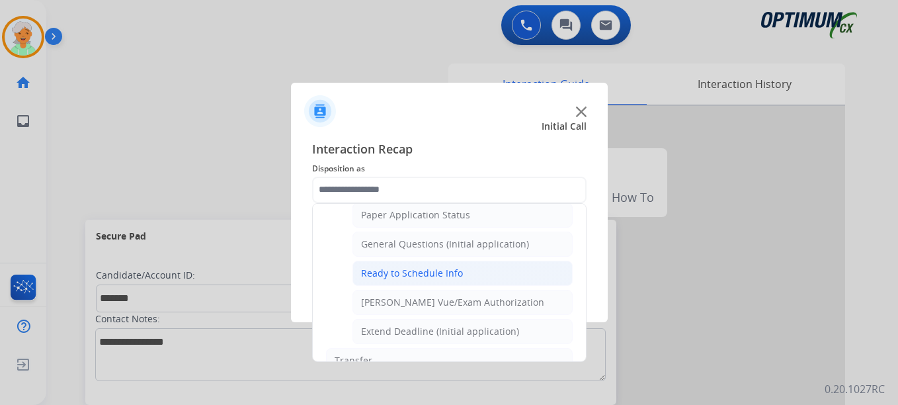
click at [403, 277] on div "Ready to Schedule Info" at bounding box center [412, 273] width 102 height 13
type input "**********"
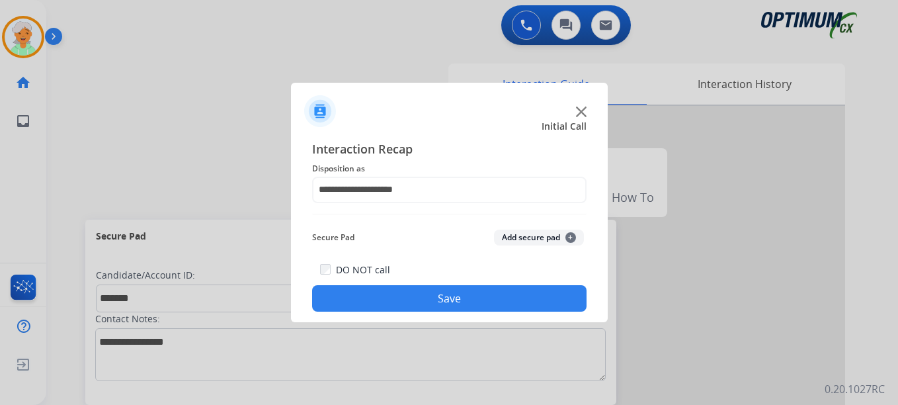
click at [427, 294] on button "Save" at bounding box center [449, 298] width 275 height 26
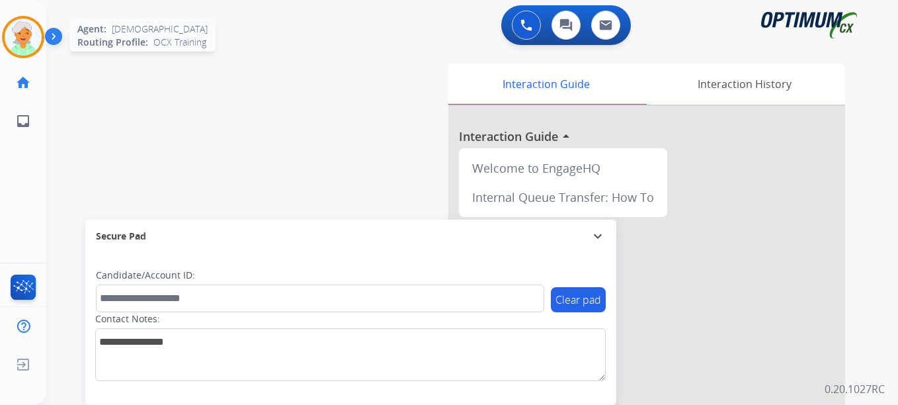
click at [11, 52] on img at bounding box center [23, 37] width 37 height 37
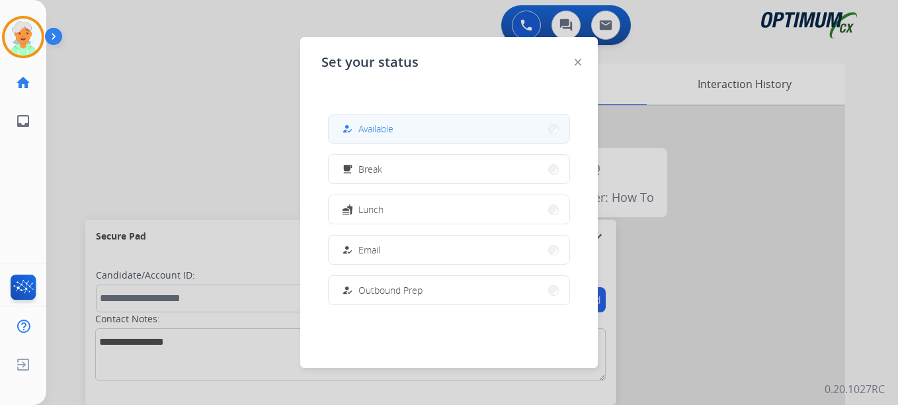
click at [365, 125] on span "Available" at bounding box center [376, 129] width 35 height 14
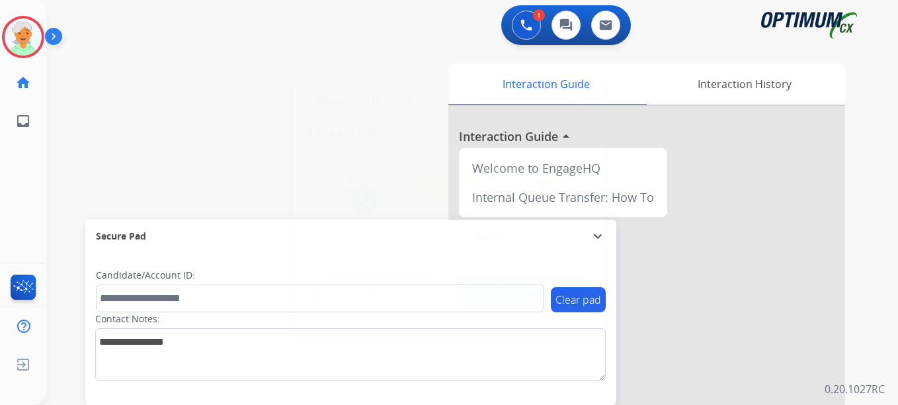
click at [550, 286] on button "Accept" at bounding box center [520, 290] width 128 height 30
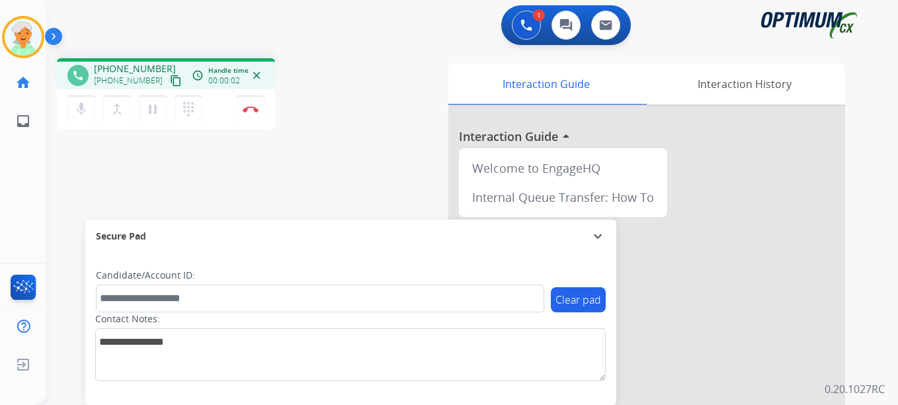
click at [170, 83] on mat-icon "content_copy" at bounding box center [176, 81] width 12 height 12
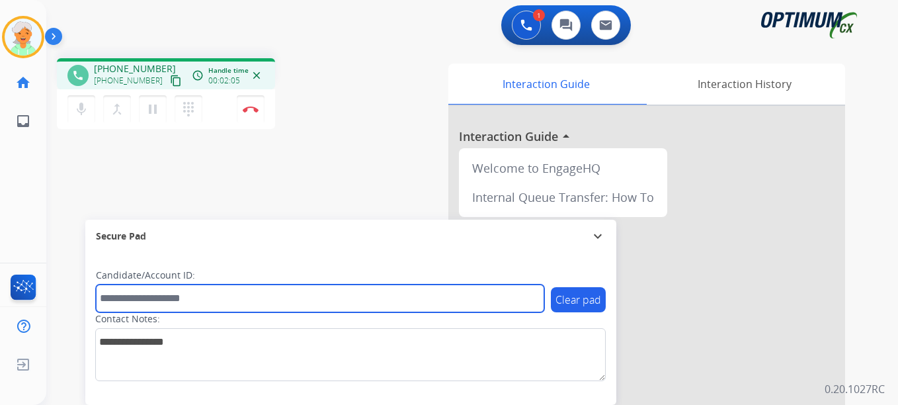
click at [156, 294] on input "text" at bounding box center [320, 298] width 449 height 28
paste input "*******"
type input "*******"
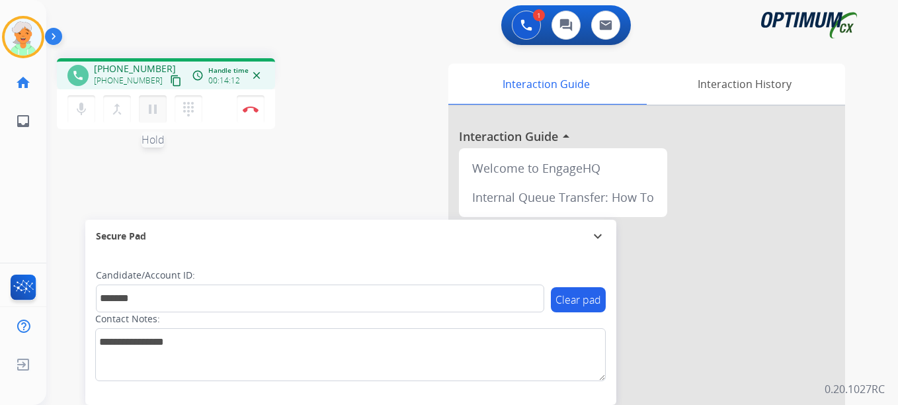
click at [152, 114] on mat-icon "pause" at bounding box center [153, 109] width 16 height 16
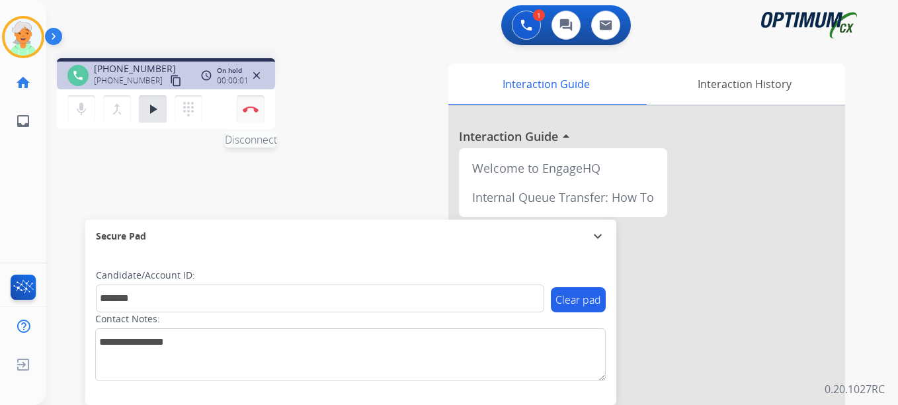
click at [239, 114] on button "Disconnect" at bounding box center [251, 109] width 28 height 28
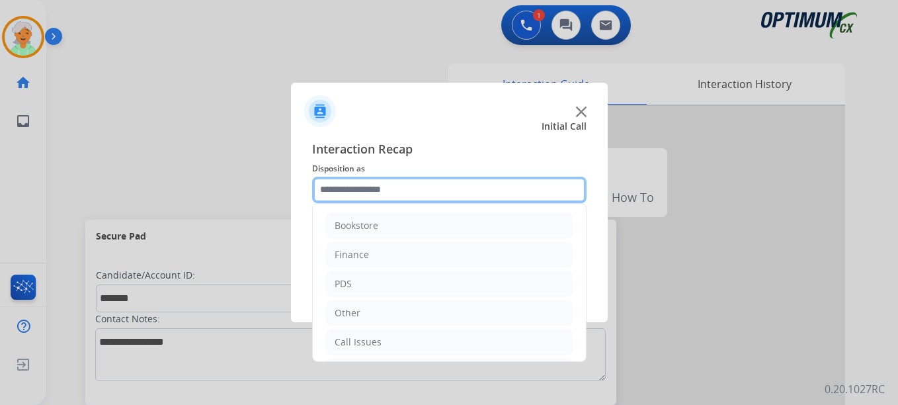
click at [403, 190] on input "text" at bounding box center [449, 190] width 275 height 26
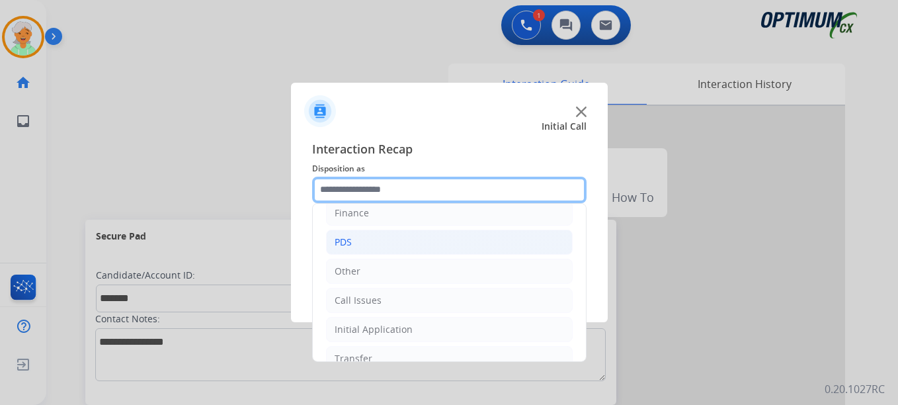
scroll to position [90, 0]
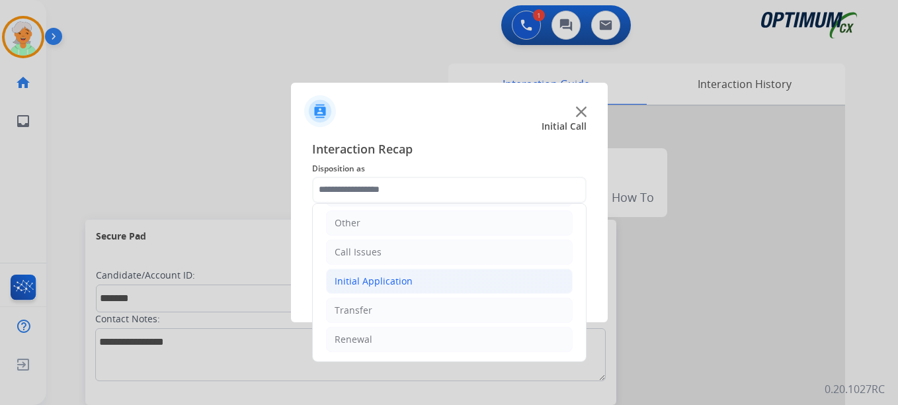
click at [389, 281] on div "Initial Application" at bounding box center [374, 281] width 78 height 13
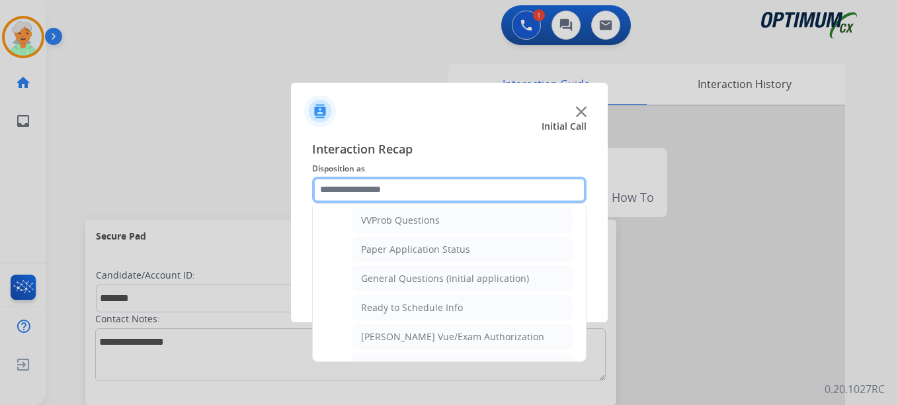
scroll to position [752, 0]
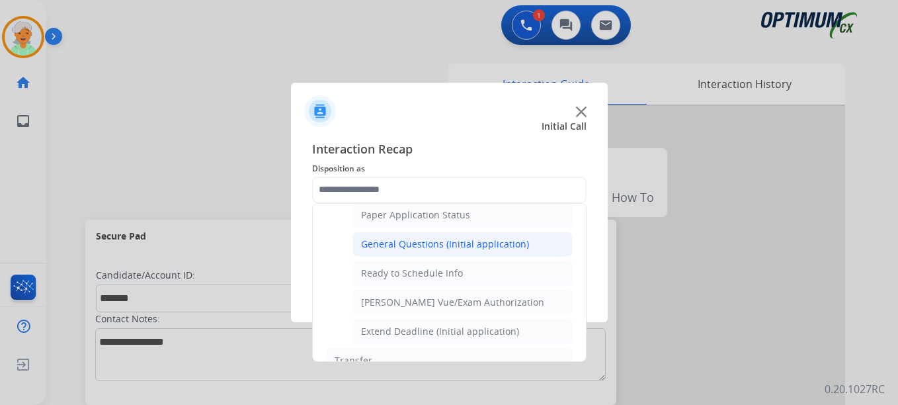
click at [380, 249] on div "General Questions (Initial application)" at bounding box center [445, 244] width 168 height 13
type input "**********"
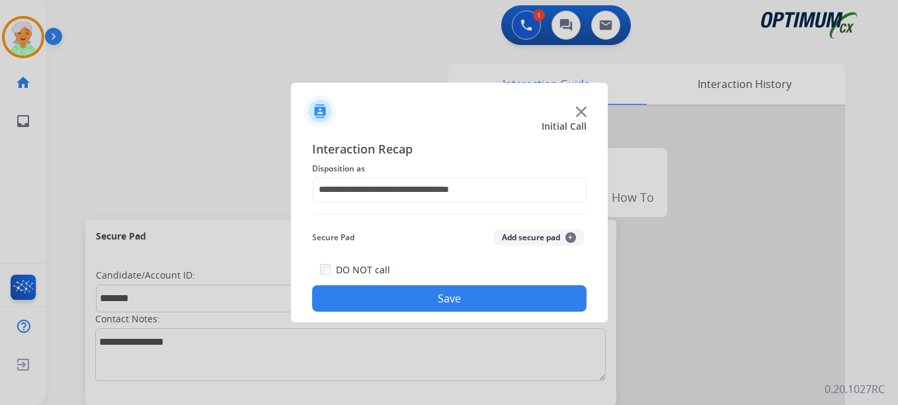
click at [461, 300] on button "Save" at bounding box center [449, 298] width 275 height 26
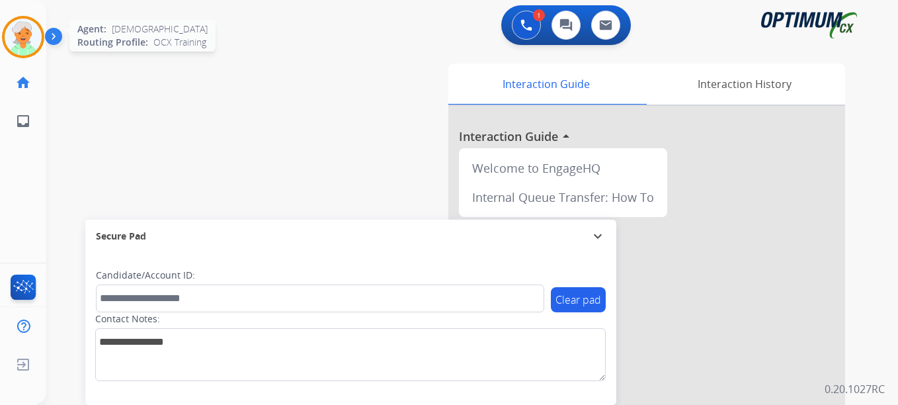
click at [26, 42] on img at bounding box center [23, 37] width 37 height 37
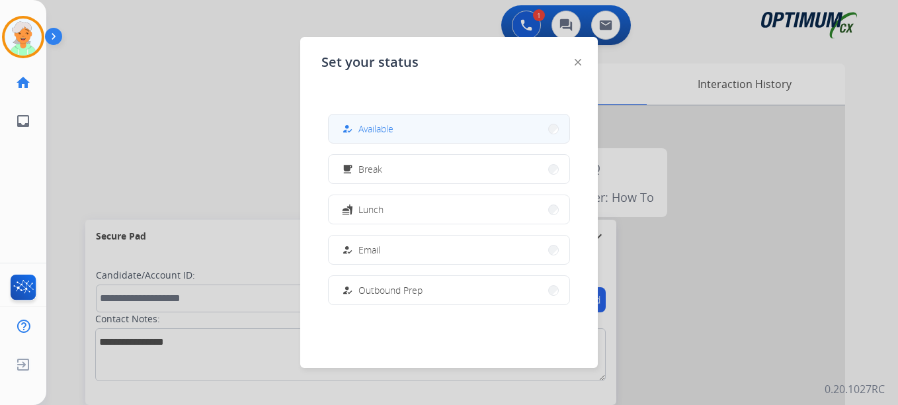
click at [415, 118] on button "how_to_reg Available" at bounding box center [449, 128] width 241 height 28
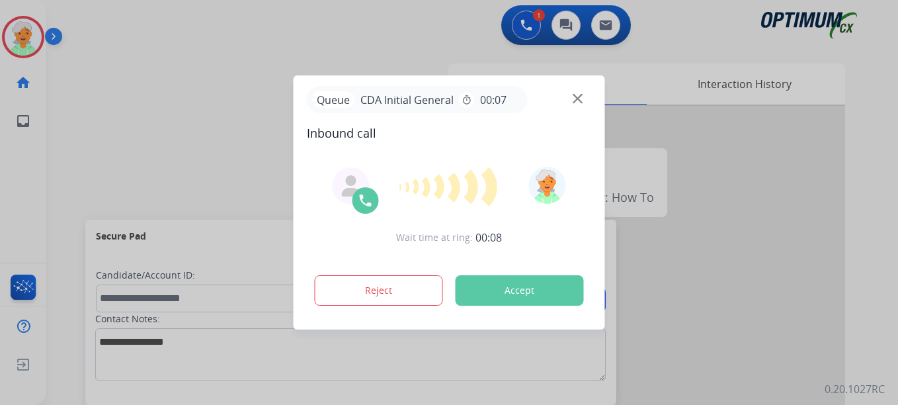
click at [535, 294] on button "Accept" at bounding box center [520, 290] width 128 height 30
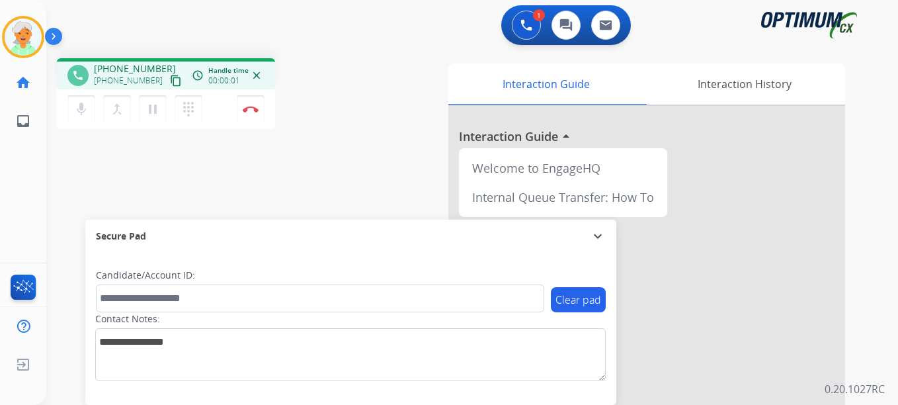
click at [170, 79] on mat-icon "content_copy" at bounding box center [176, 81] width 12 height 12
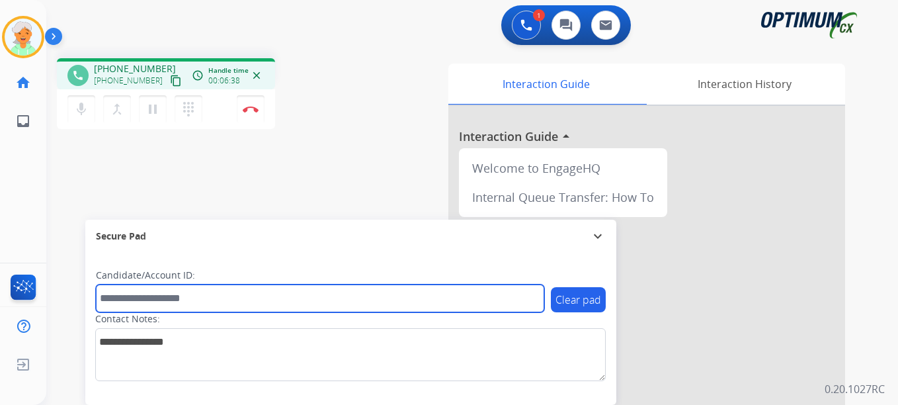
click at [134, 298] on input "text" at bounding box center [320, 298] width 449 height 28
paste input "*******"
type input "*******"
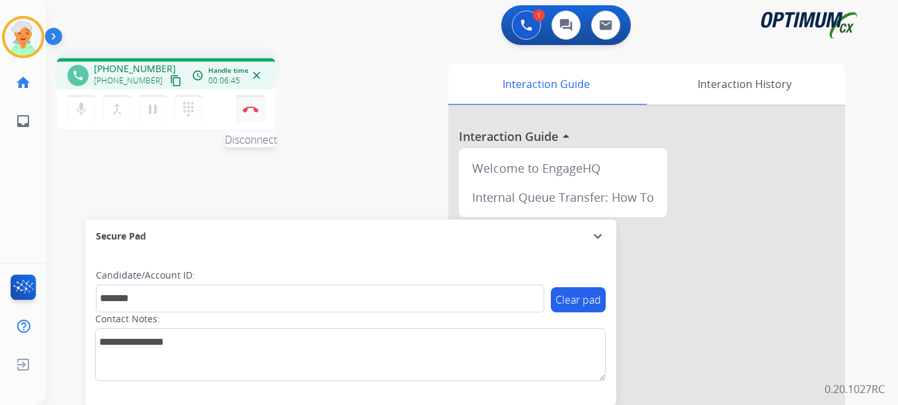
click at [249, 116] on button "Disconnect" at bounding box center [251, 109] width 28 height 28
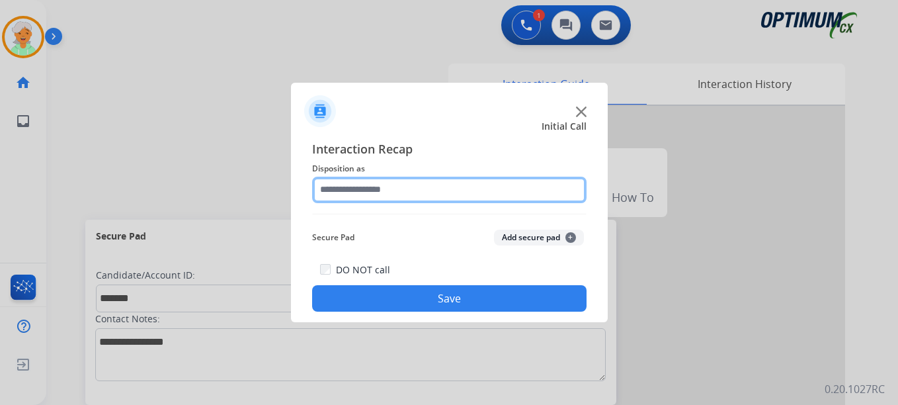
click at [419, 193] on input "text" at bounding box center [449, 190] width 275 height 26
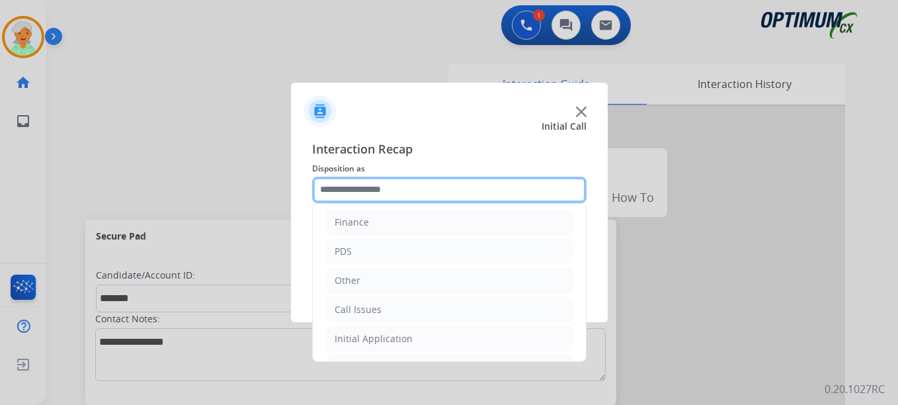
scroll to position [90, 0]
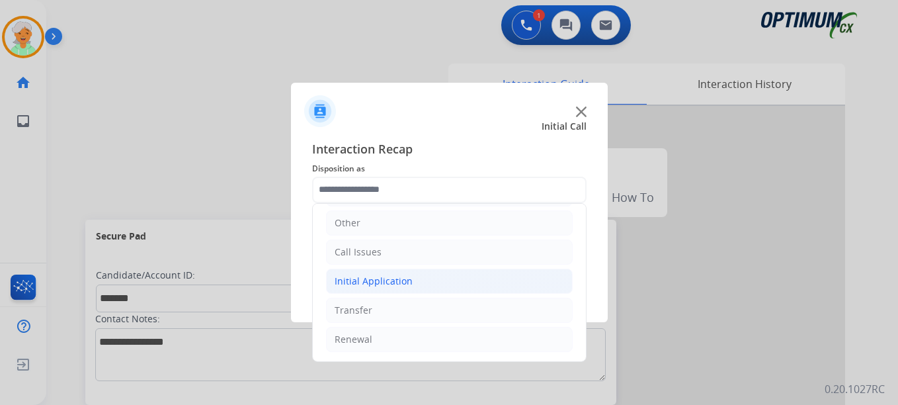
click at [376, 277] on div "Initial Application" at bounding box center [374, 281] width 78 height 13
click at [367, 276] on div "Initial Application" at bounding box center [374, 281] width 78 height 13
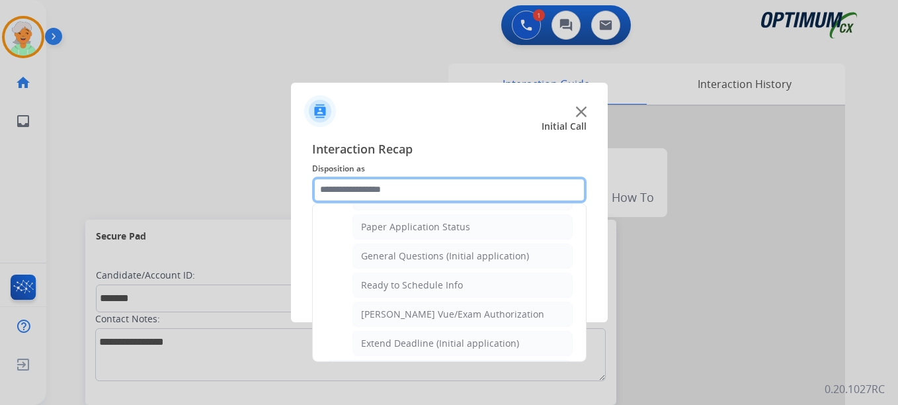
scroll to position [752, 0]
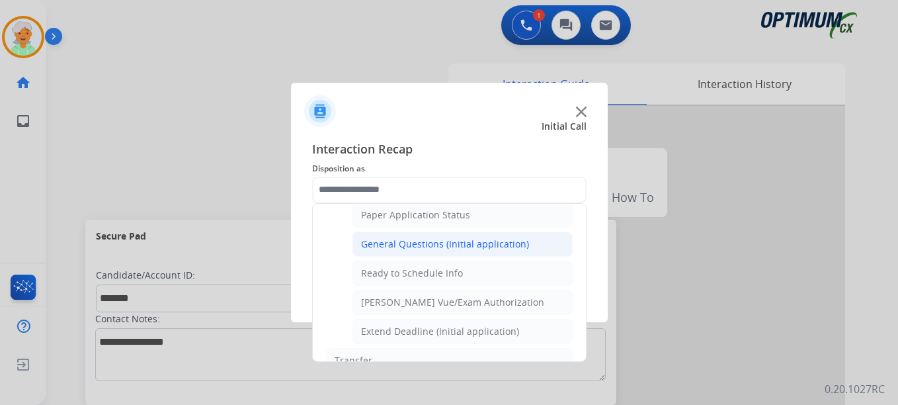
click at [401, 249] on div "General Questions (Initial application)" at bounding box center [445, 244] width 168 height 13
type input "**********"
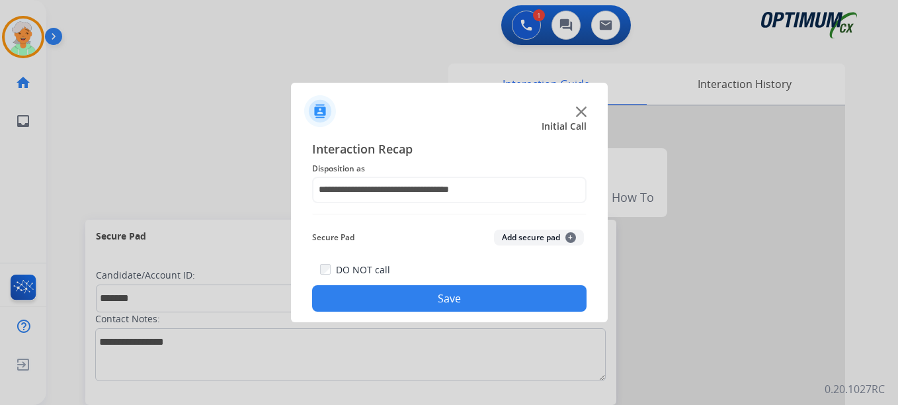
click at [419, 296] on button "Save" at bounding box center [449, 298] width 275 height 26
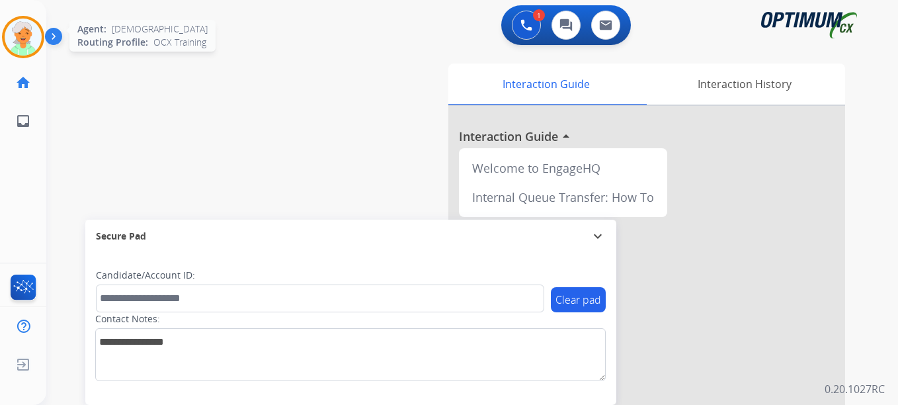
click at [32, 34] on img at bounding box center [23, 37] width 37 height 37
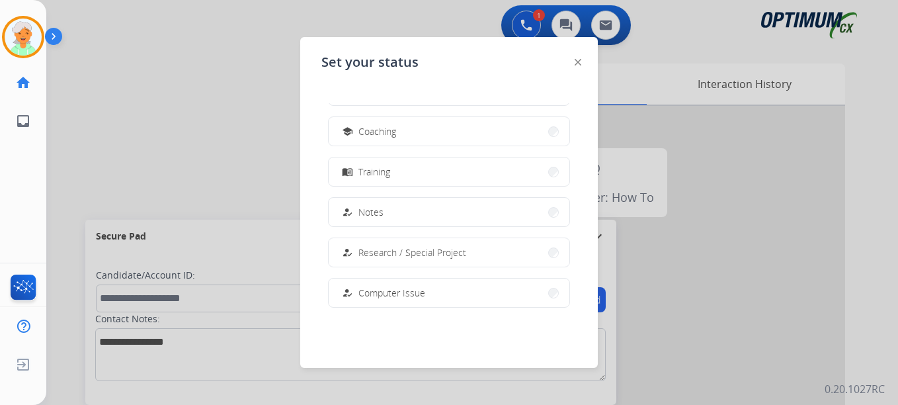
scroll to position [198, 0]
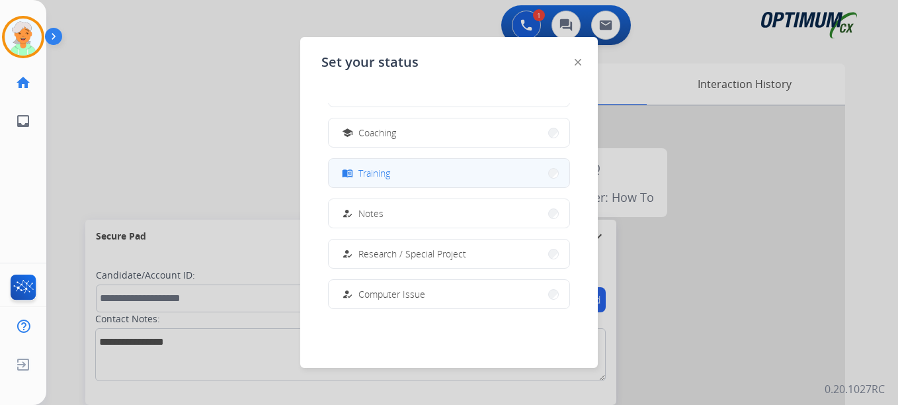
click at [378, 180] on div "menu_book Training" at bounding box center [364, 173] width 51 height 16
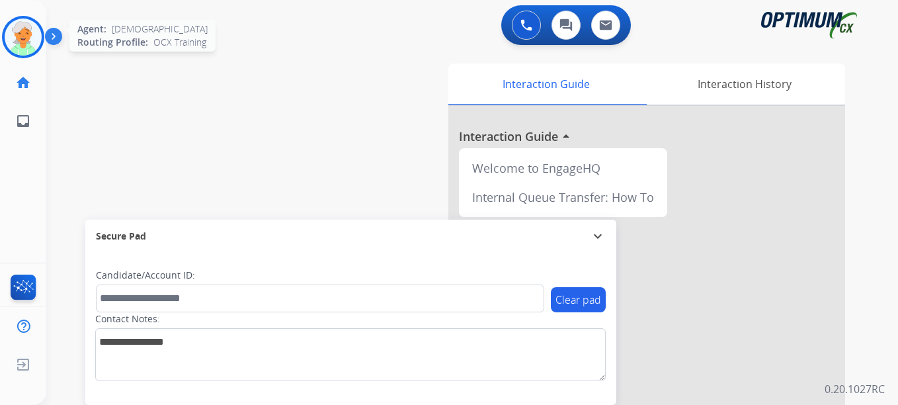
click at [28, 43] on img at bounding box center [23, 37] width 37 height 37
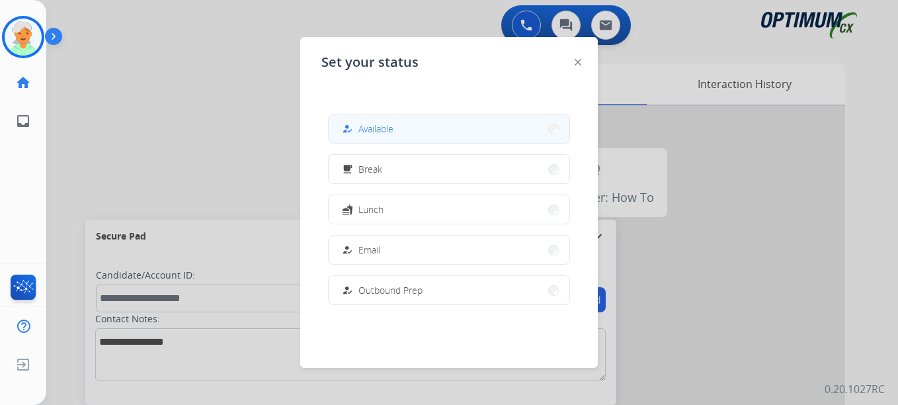
click at [408, 132] on button "how_to_reg Available" at bounding box center [449, 128] width 241 height 28
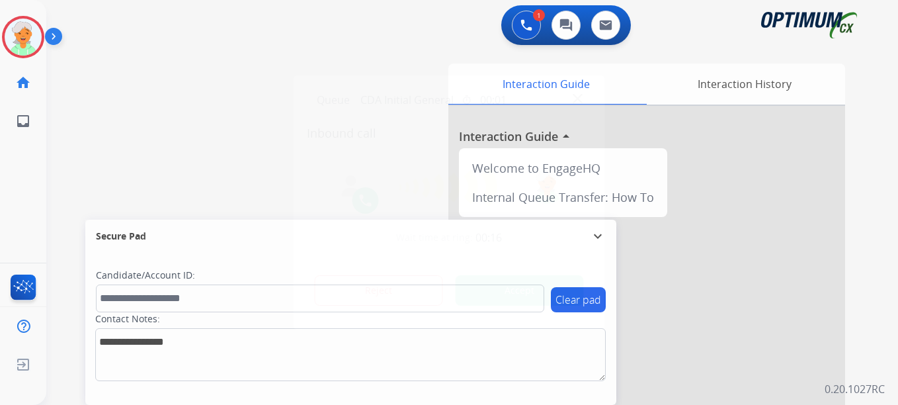
click at [539, 292] on button "Accept" at bounding box center [520, 290] width 128 height 30
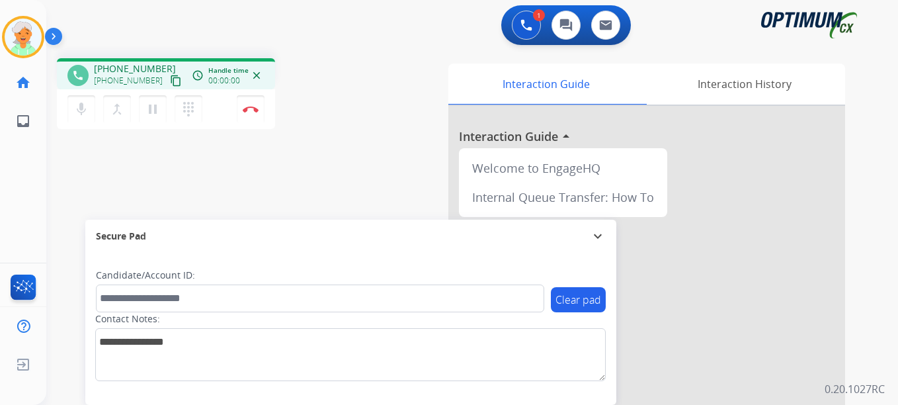
click at [170, 84] on mat-icon "content_copy" at bounding box center [176, 81] width 12 height 12
click at [249, 115] on button "Disconnect" at bounding box center [251, 109] width 28 height 28
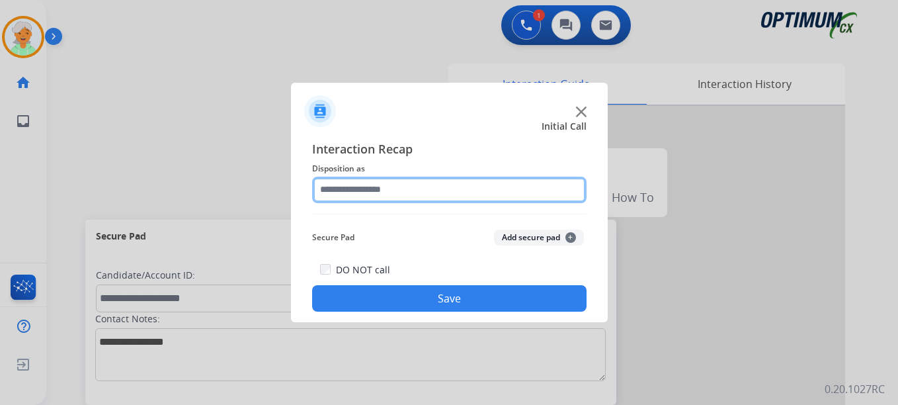
click at [387, 196] on input "text" at bounding box center [449, 190] width 275 height 26
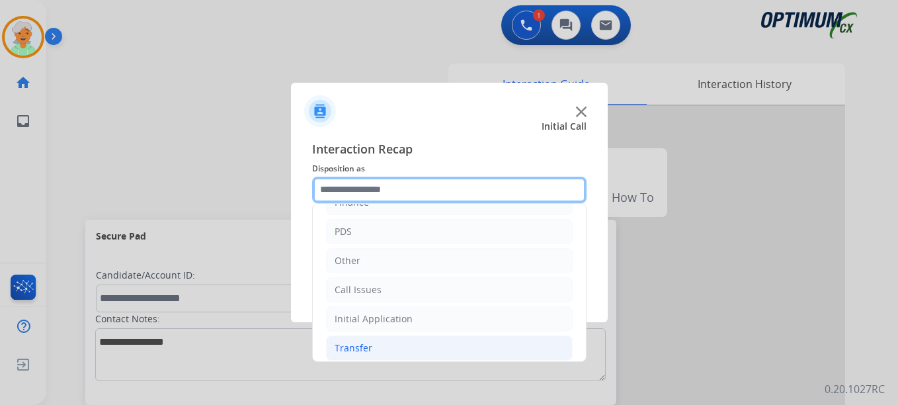
scroll to position [90, 0]
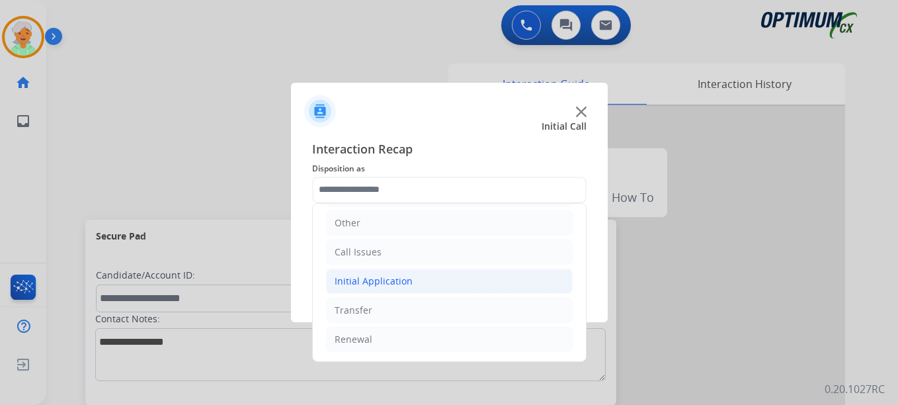
click at [395, 284] on div "Initial Application" at bounding box center [374, 281] width 78 height 13
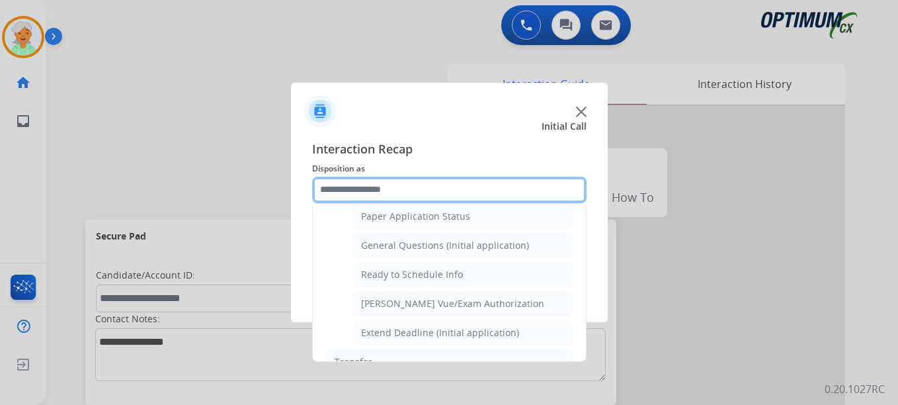
scroll to position [752, 0]
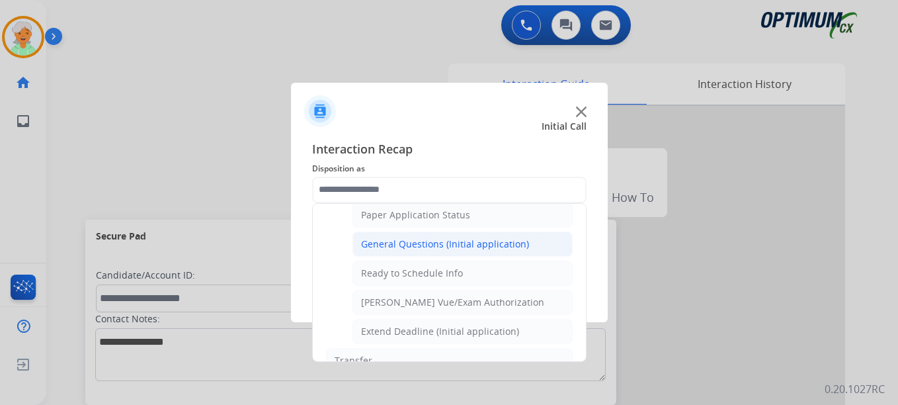
click at [419, 239] on div "General Questions (Initial application)" at bounding box center [445, 244] width 168 height 13
type input "**********"
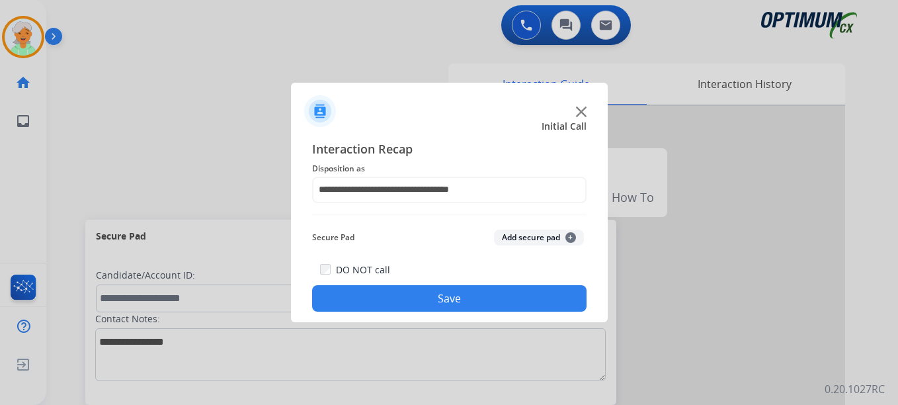
click at [431, 294] on button "Save" at bounding box center [449, 298] width 275 height 26
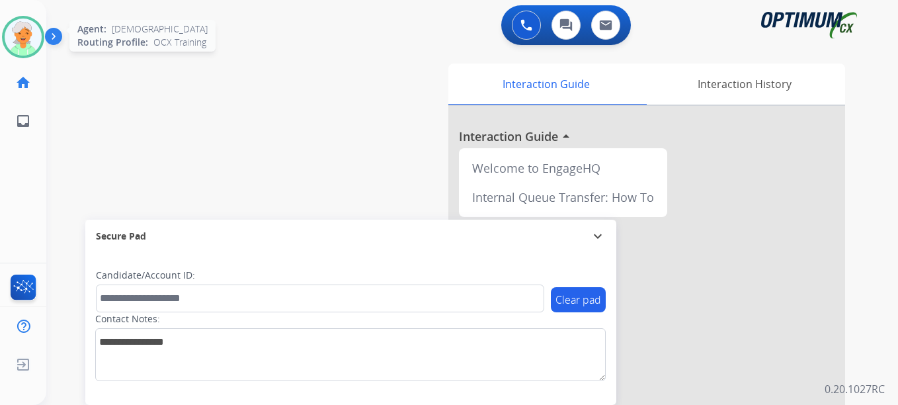
click at [25, 41] on img at bounding box center [23, 37] width 37 height 37
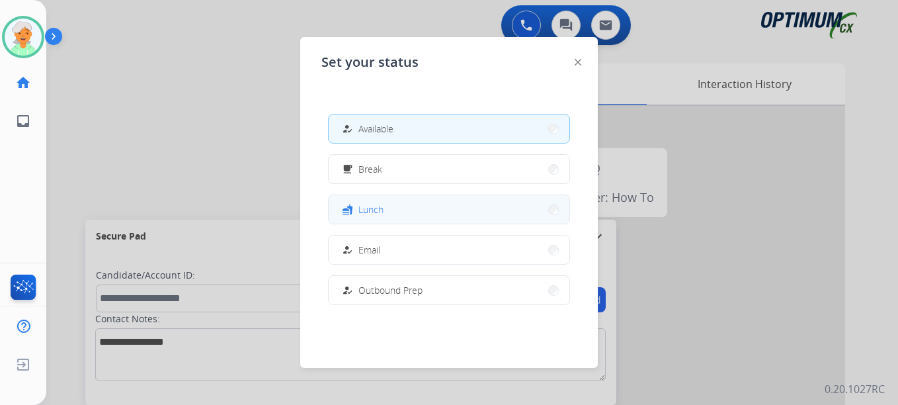
click at [420, 209] on button "fastfood Lunch" at bounding box center [449, 209] width 241 height 28
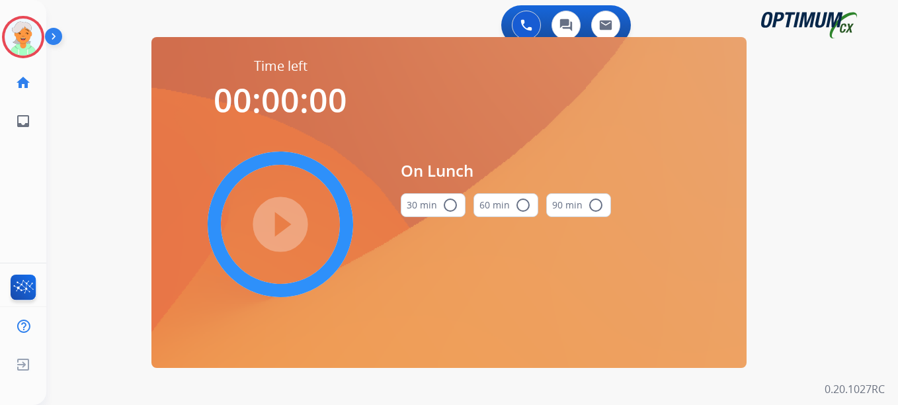
click at [445, 207] on mat-icon "radio_button_unchecked" at bounding box center [451, 205] width 16 height 16
click at [273, 218] on mat-icon "play_circle_filled" at bounding box center [281, 224] width 16 height 16
